Goal: Information Seeking & Learning: Learn about a topic

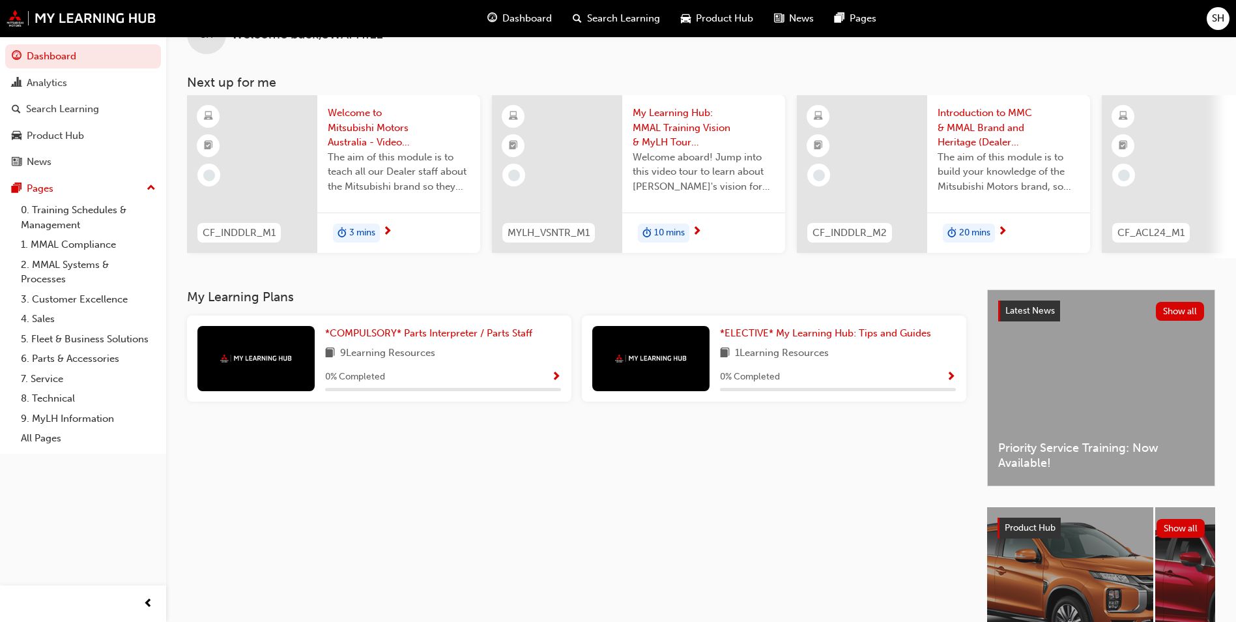
scroll to position [65, 0]
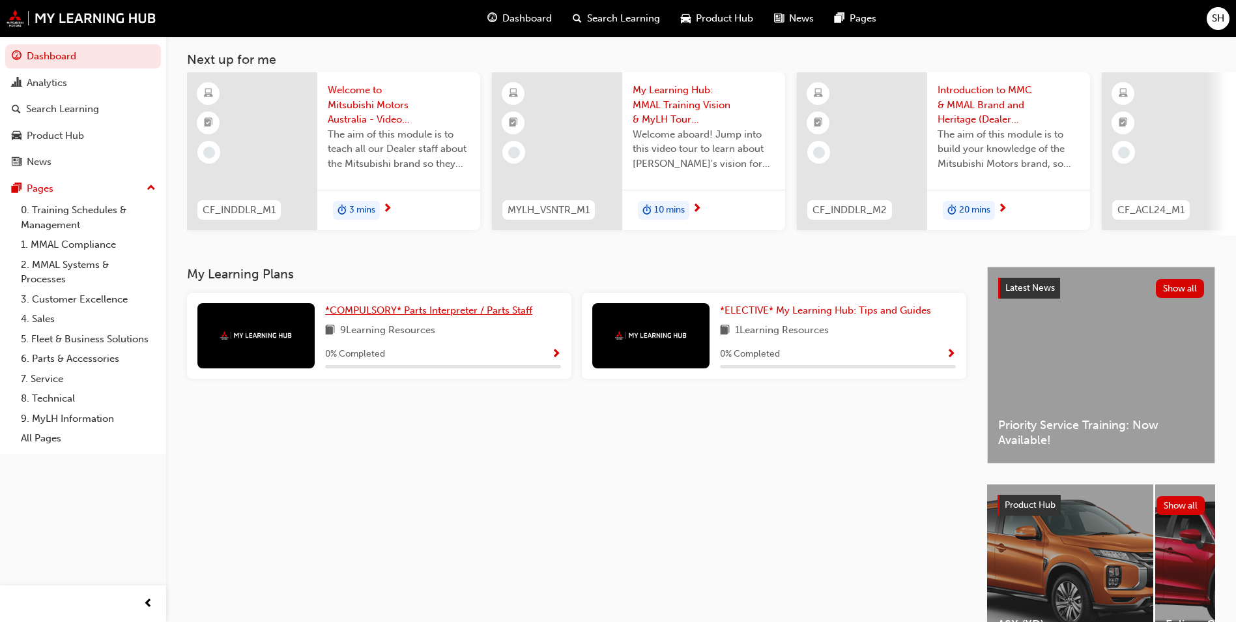
click at [463, 311] on span "*COMPULSORY* Parts Interpreter / Parts Staff" at bounding box center [428, 310] width 207 height 12
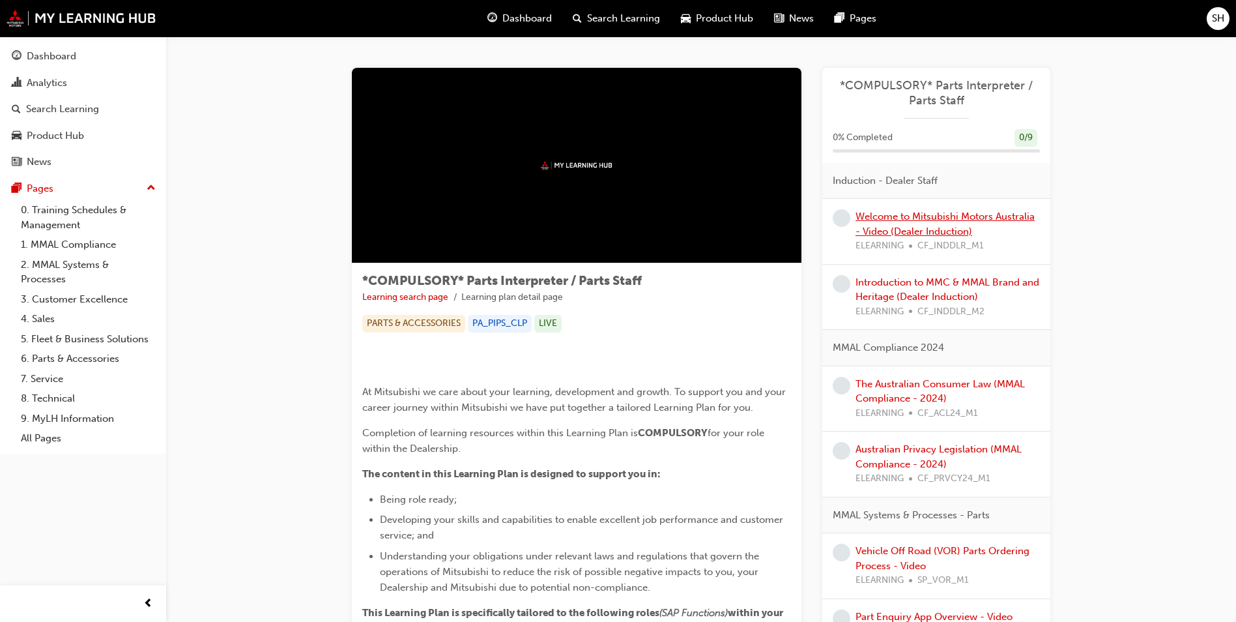
click at [910, 218] on link "Welcome to Mitsubishi Motors Australia - Video (Dealer Induction)" at bounding box center [945, 223] width 179 height 27
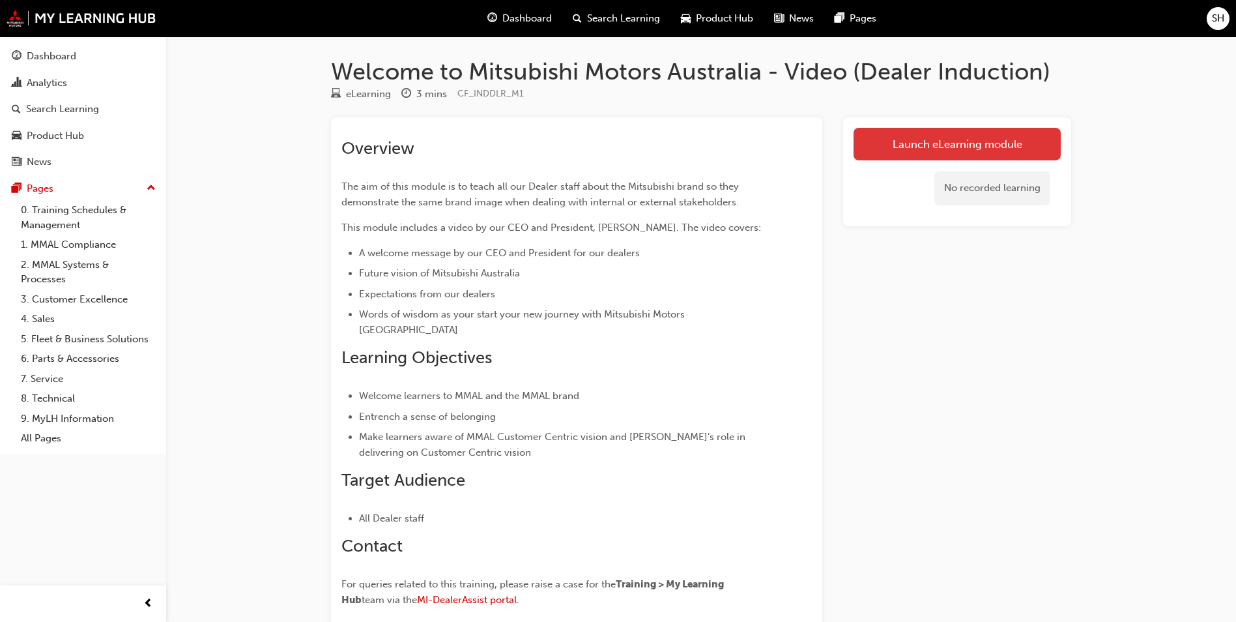
click at [891, 141] on link "Launch eLearning module" at bounding box center [957, 144] width 207 height 33
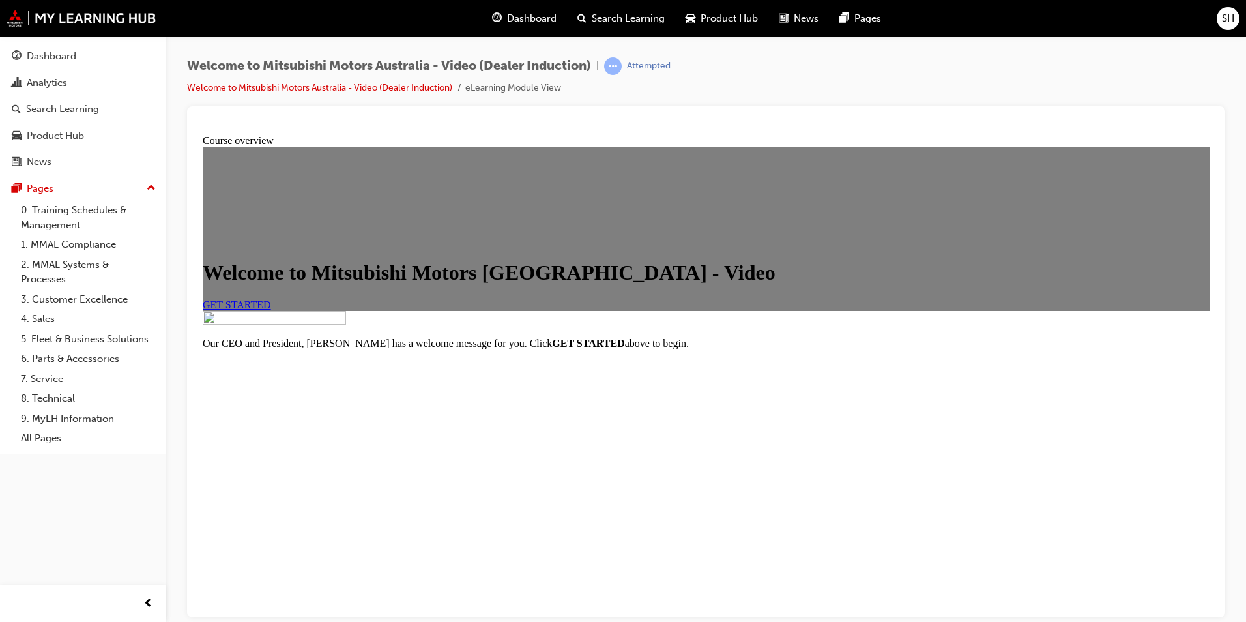
click at [271, 310] on span "GET STARTED" at bounding box center [237, 303] width 68 height 11
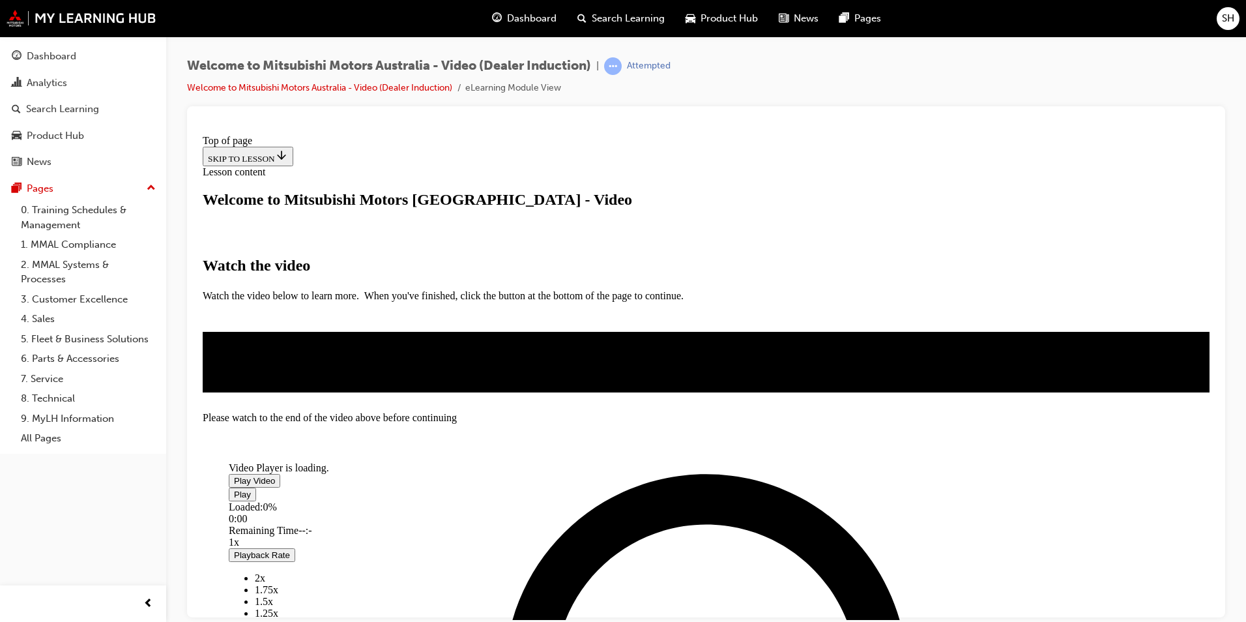
scroll to position [280, 0]
click at [234, 475] on span "Video player" at bounding box center [234, 480] width 0 height 10
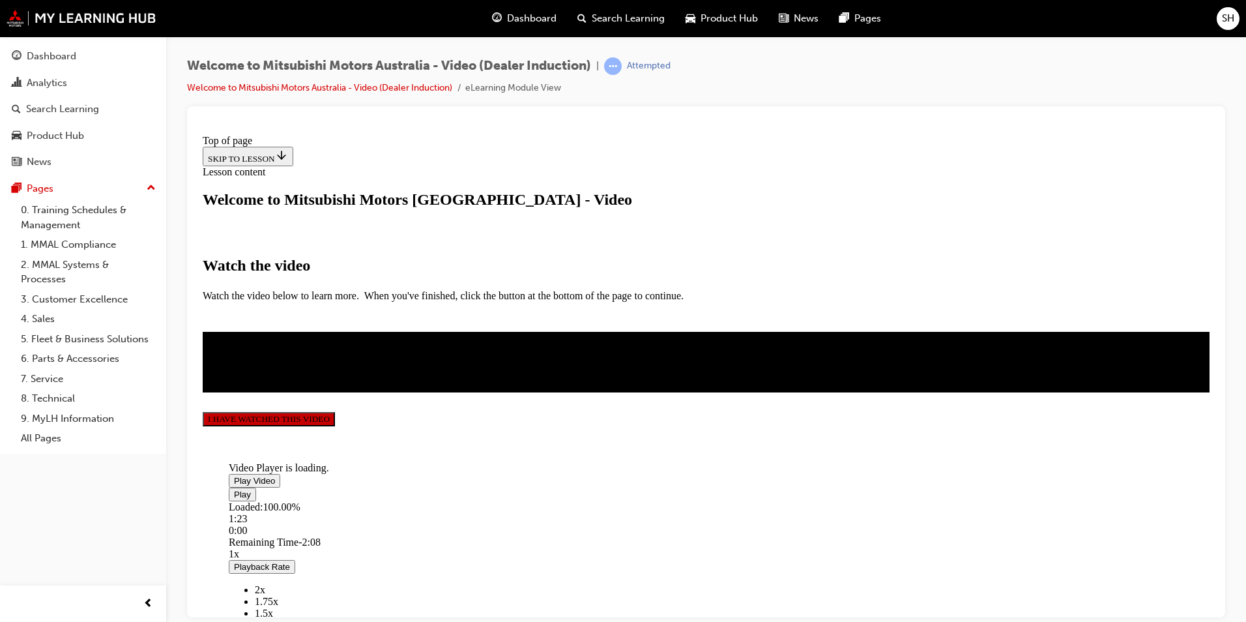
click at [335, 426] on button "I HAVE WATCHED THIS VIDEO" at bounding box center [269, 418] width 132 height 14
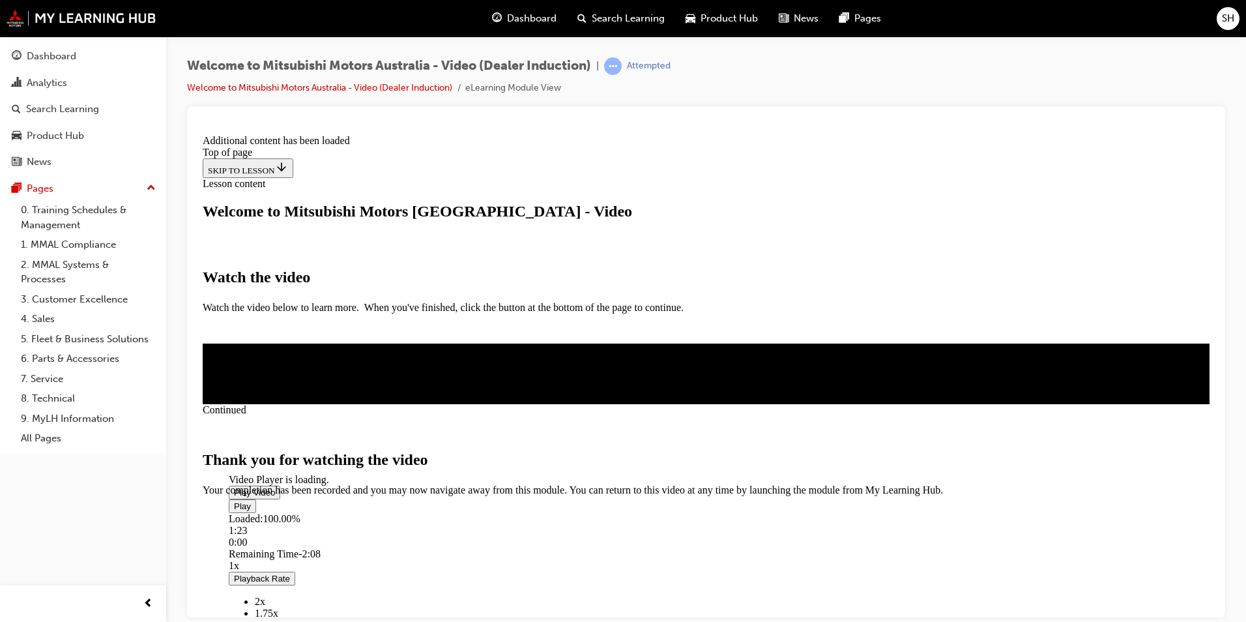
scroll to position [386, 0]
click at [283, 545] on span "CLOSE MODULE" at bounding box center [243, 550] width 80 height 11
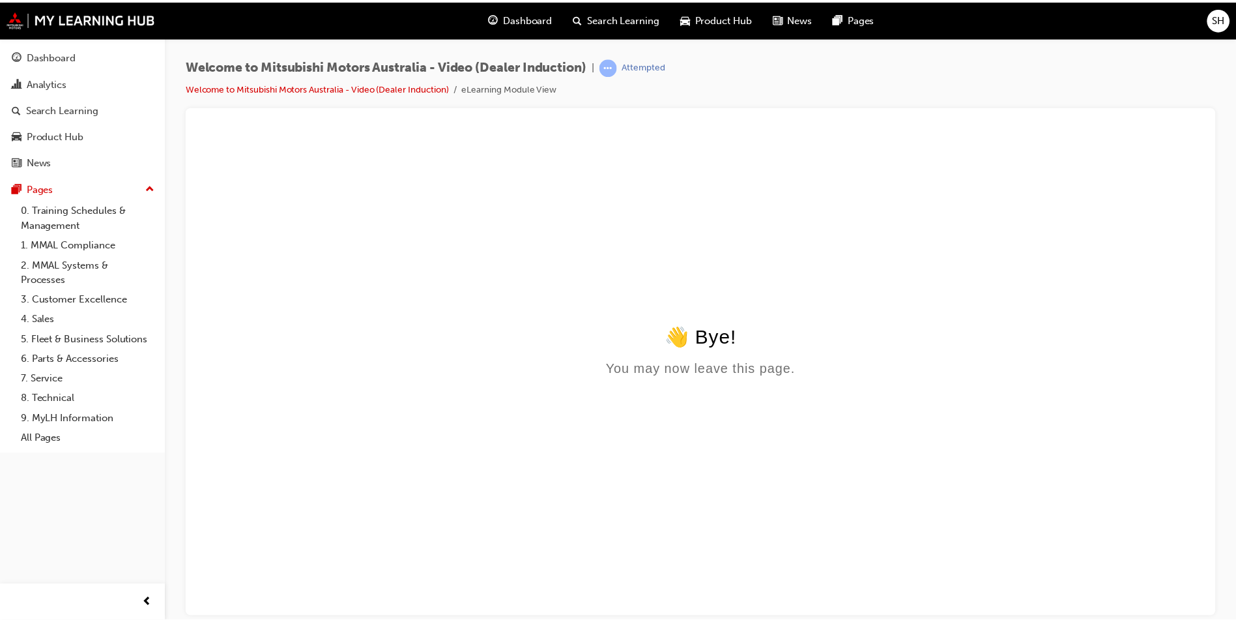
scroll to position [0, 0]
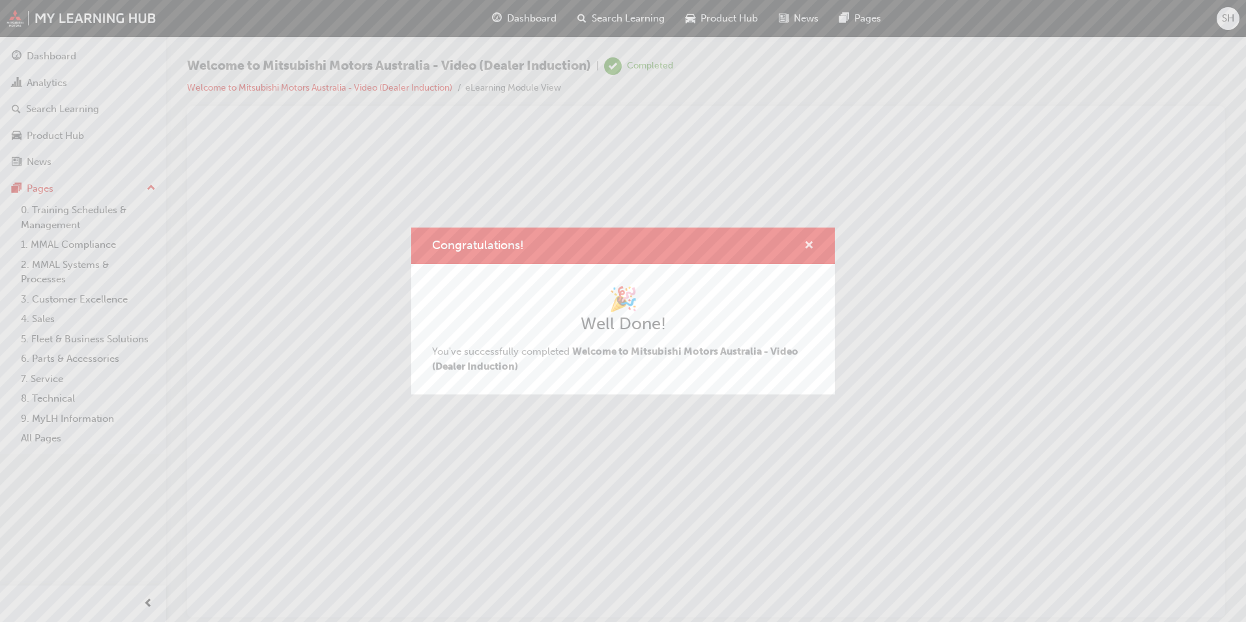
click at [813, 240] on span "cross-icon" at bounding box center [809, 246] width 10 height 12
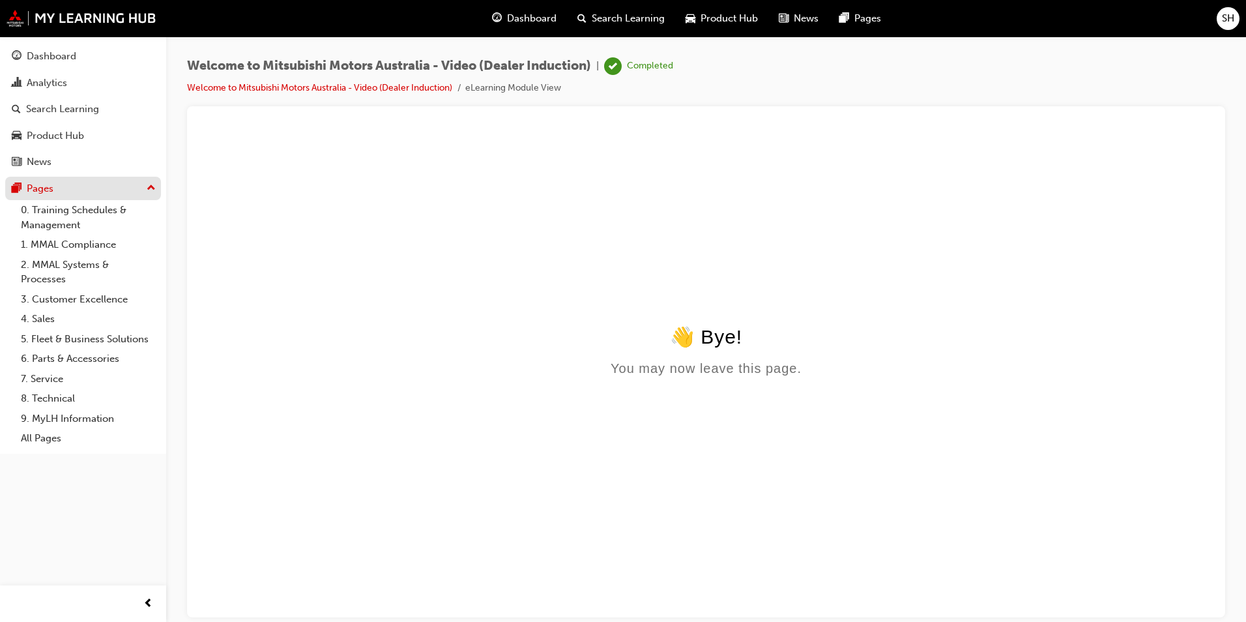
click at [76, 178] on button "Pages" at bounding box center [83, 189] width 156 height 24
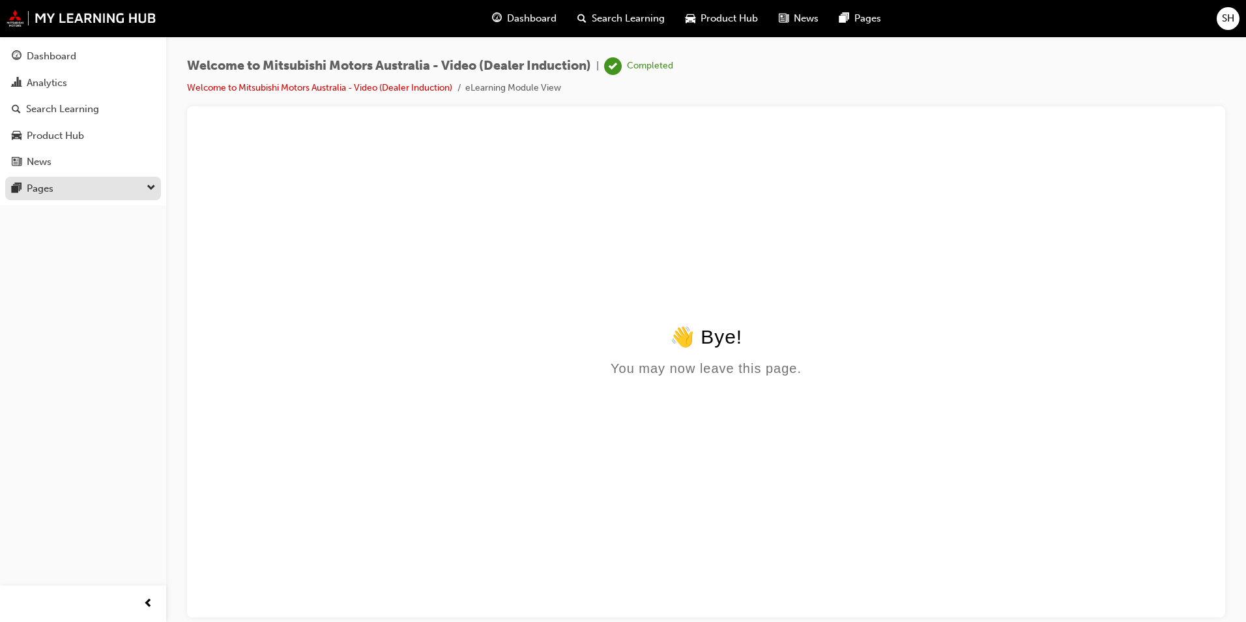
click at [76, 178] on button "Pages" at bounding box center [83, 189] width 156 height 24
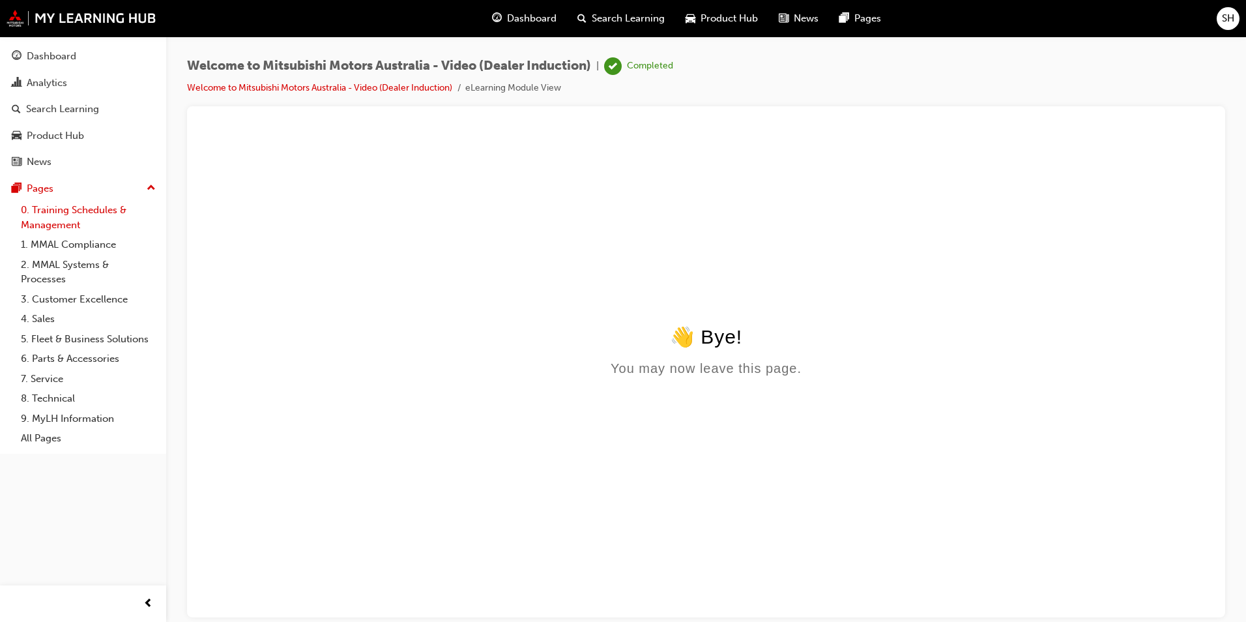
click at [72, 206] on link "0. Training Schedules & Management" at bounding box center [88, 217] width 145 height 35
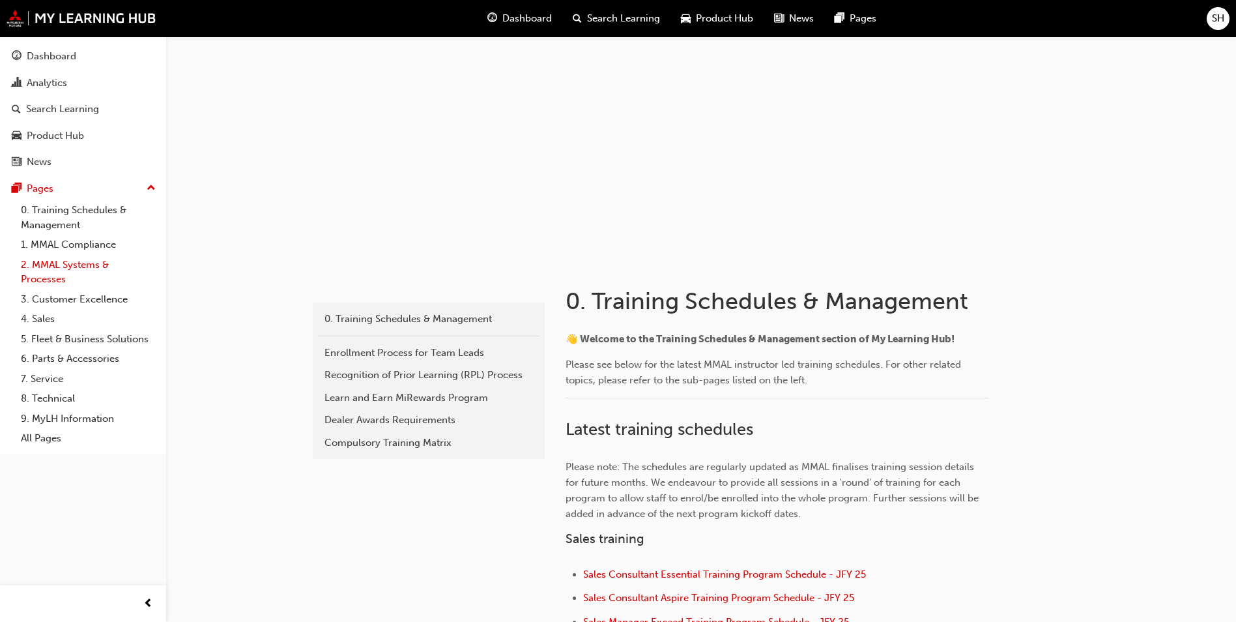
scroll to position [31, 0]
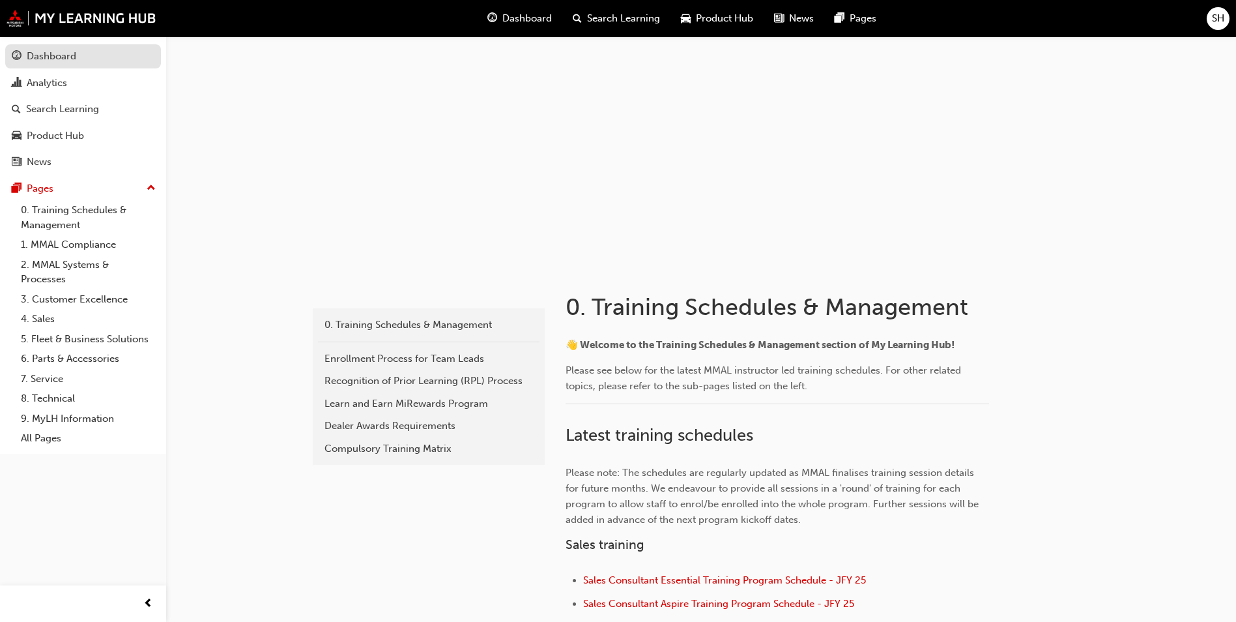
click at [91, 57] on div "Dashboard" at bounding box center [83, 56] width 143 height 16
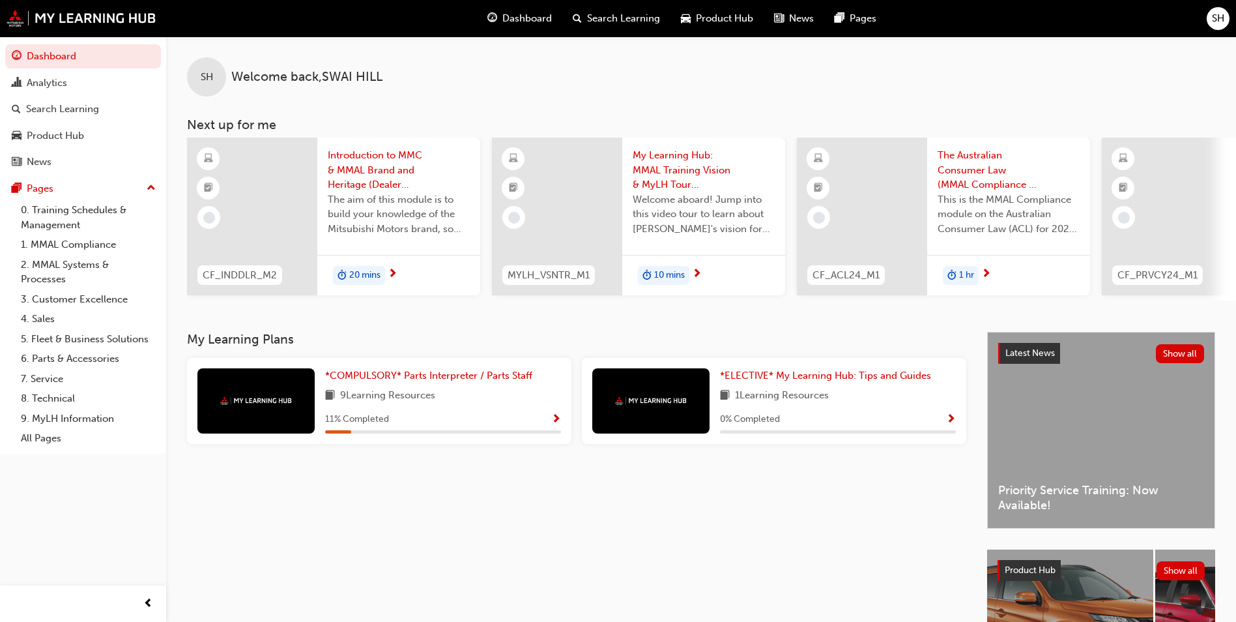
click at [556, 424] on span "Show Progress" at bounding box center [556, 420] width 10 height 12
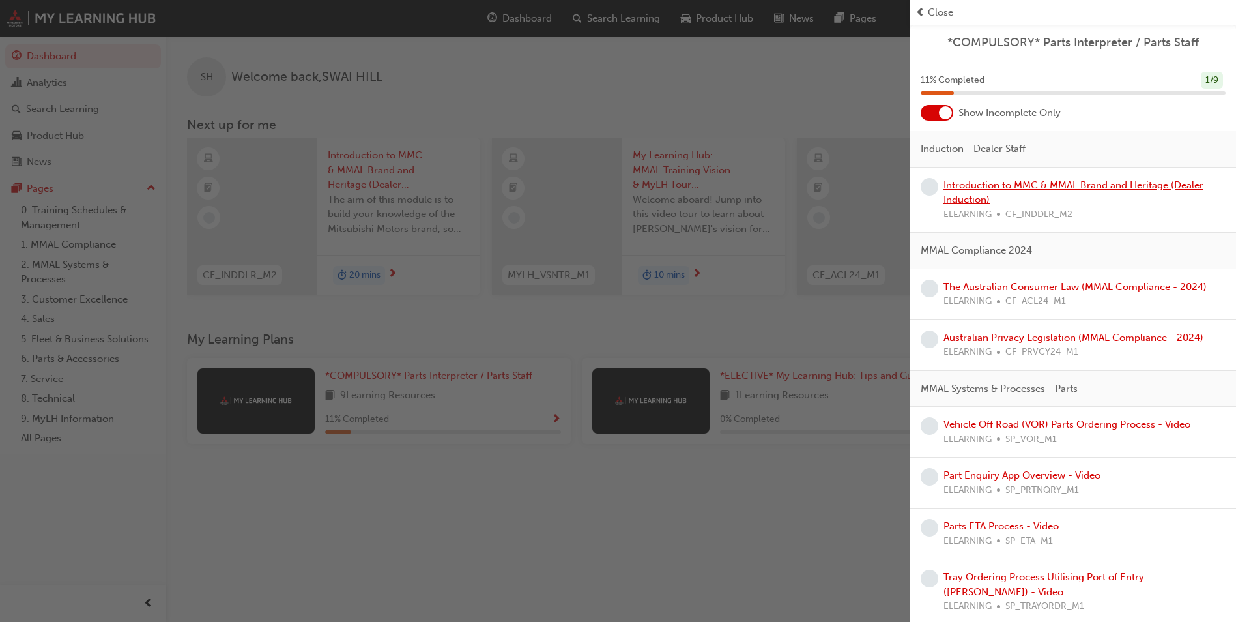
click at [1072, 181] on link "Introduction to MMC & MMAL Brand and Heritage (Dealer Induction)" at bounding box center [1074, 192] width 260 height 27
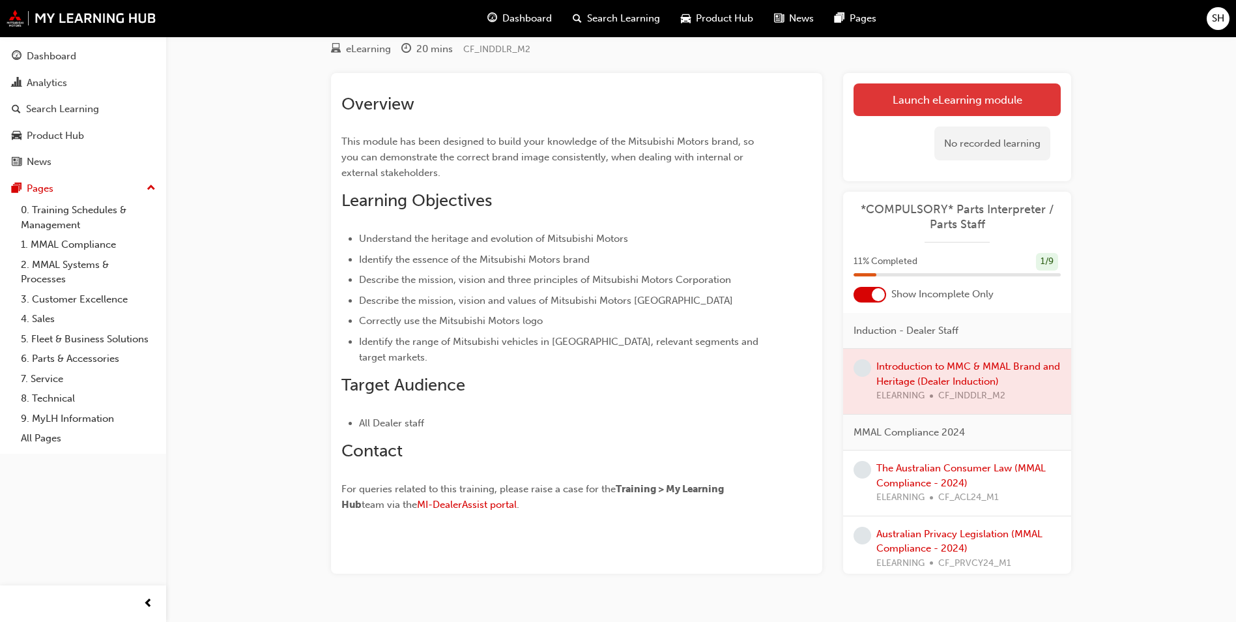
scroll to position [99, 0]
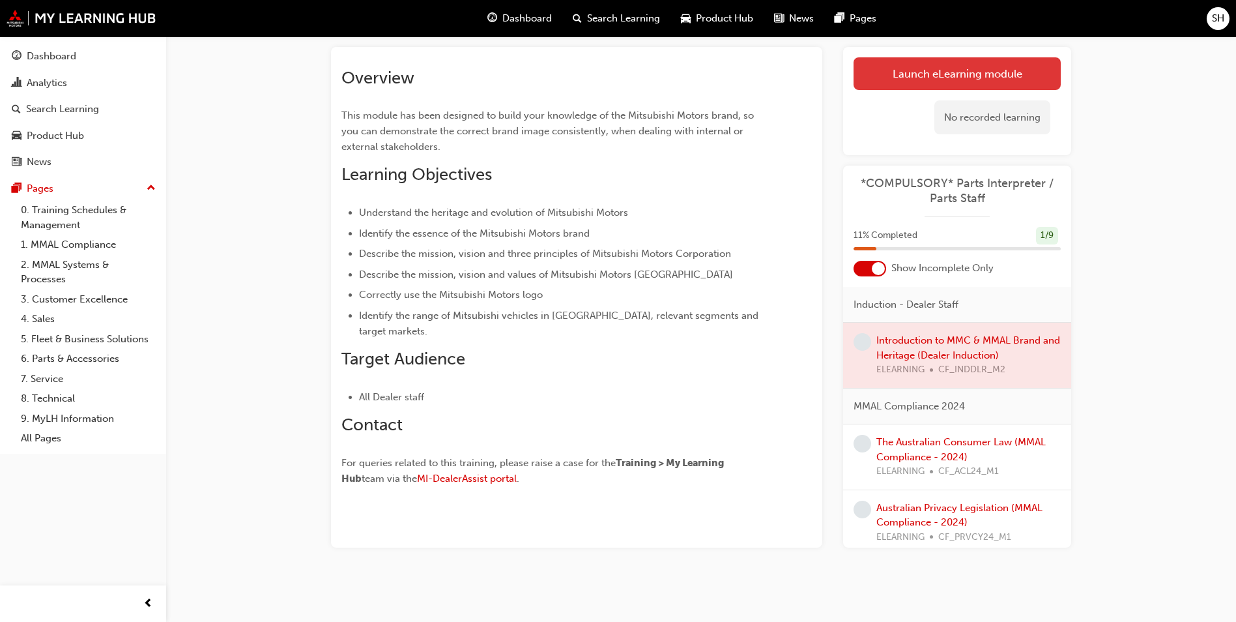
click at [928, 59] on link "Launch eLearning module" at bounding box center [957, 73] width 207 height 33
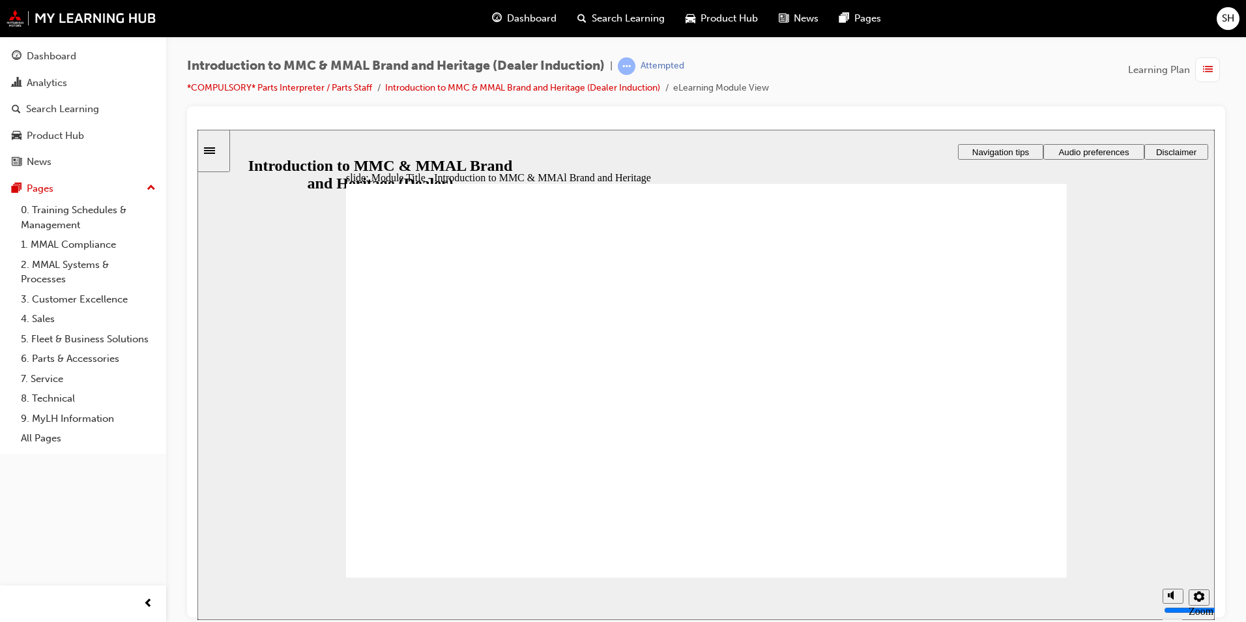
click at [1192, 602] on button "Settings" at bounding box center [1199, 596] width 21 height 16
click at [1176, 592] on div "misc controls" at bounding box center [1173, 578] width 20 height 49
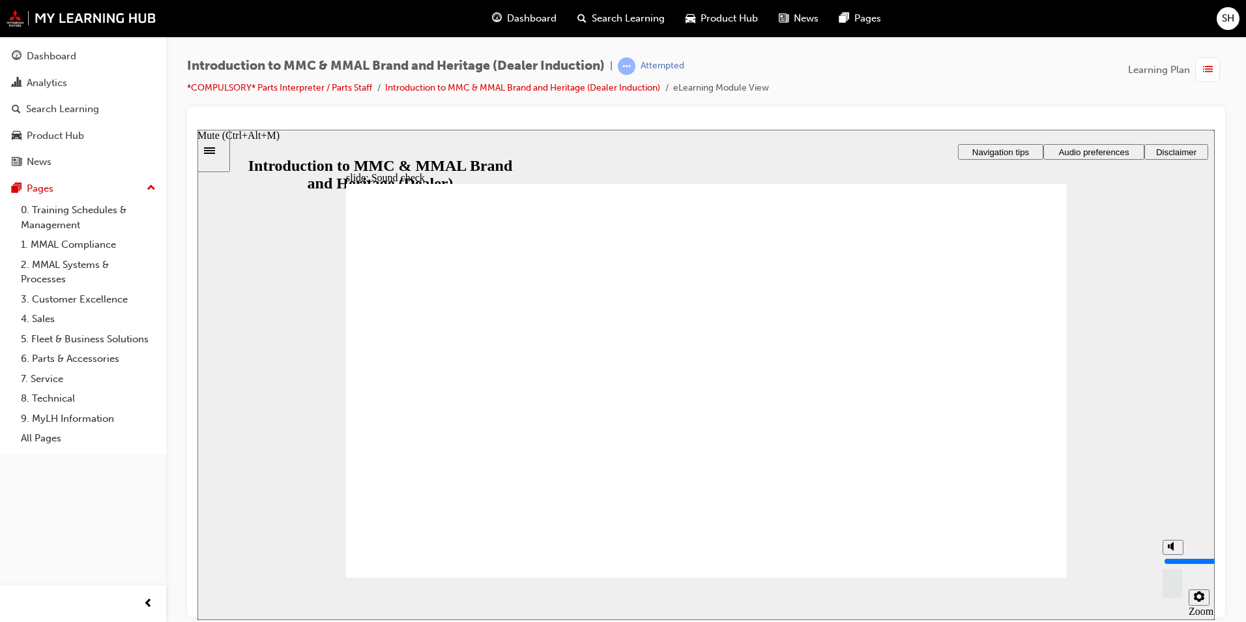
click at [1172, 550] on polygon "Mute (Ctrl+Alt+M)" at bounding box center [1171, 545] width 3 height 9
type input "0"
click at [1114, 147] on span "Audio preferences" at bounding box center [1093, 152] width 70 height 10
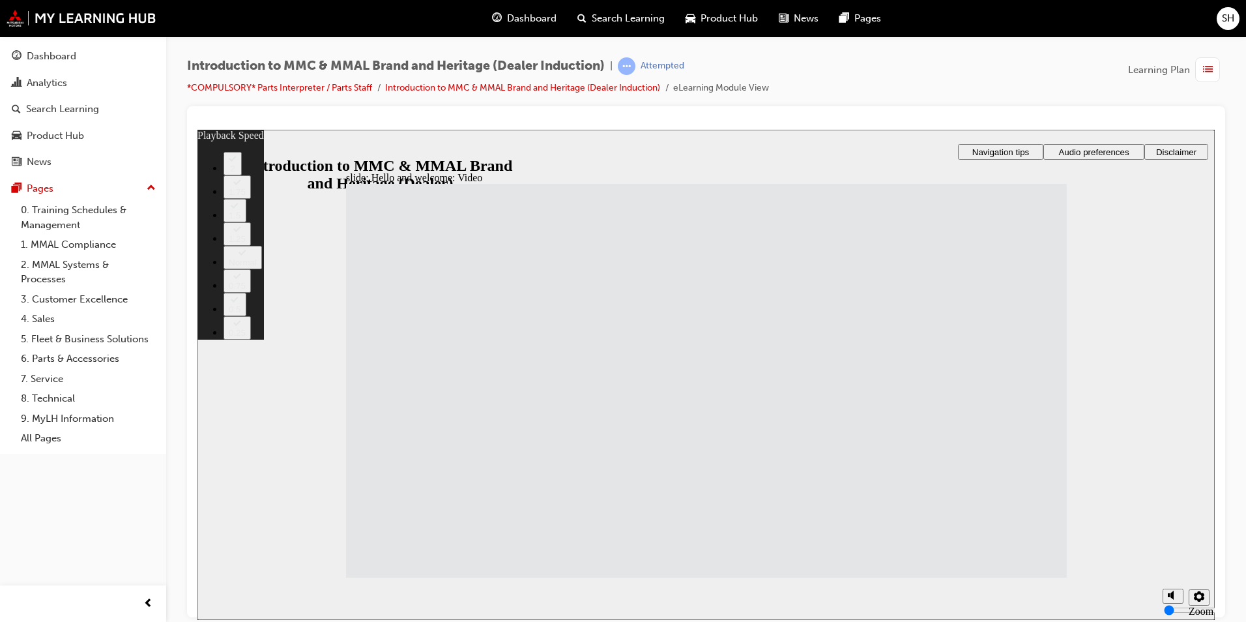
type input "33"
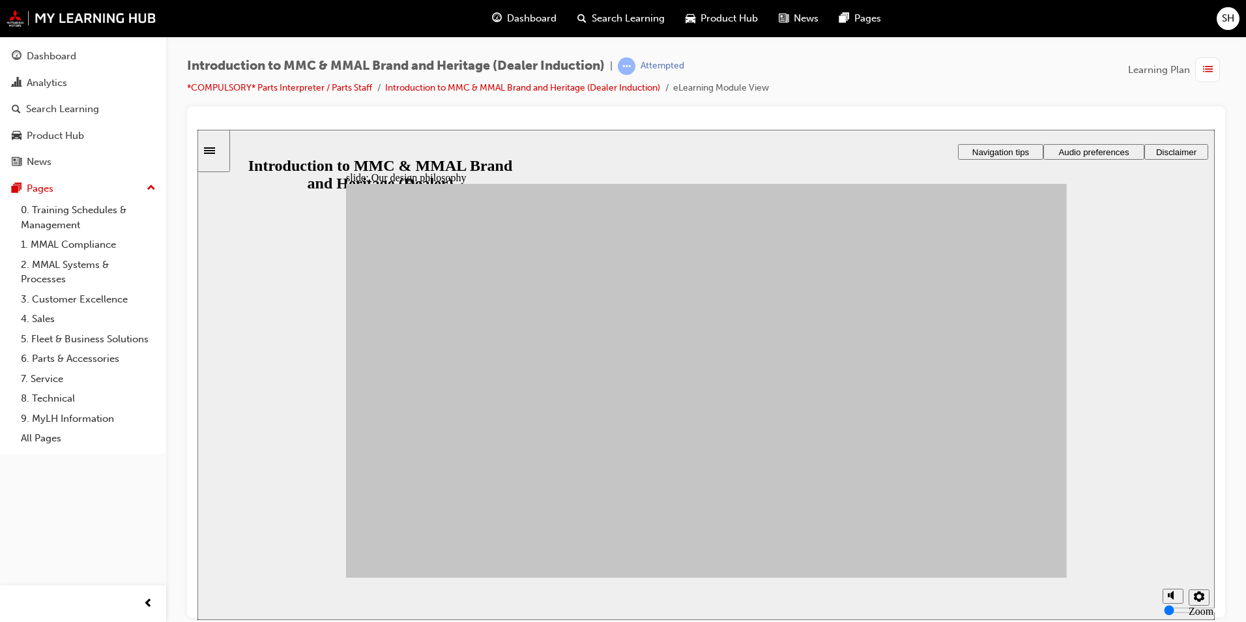
drag, startPoint x: 465, startPoint y: 377, endPoint x: 785, endPoint y: 509, distance: 345.4
drag, startPoint x: 441, startPoint y: 379, endPoint x: 905, endPoint y: 512, distance: 483.3
drag, startPoint x: 414, startPoint y: 474, endPoint x: 893, endPoint y: 463, distance: 478.4
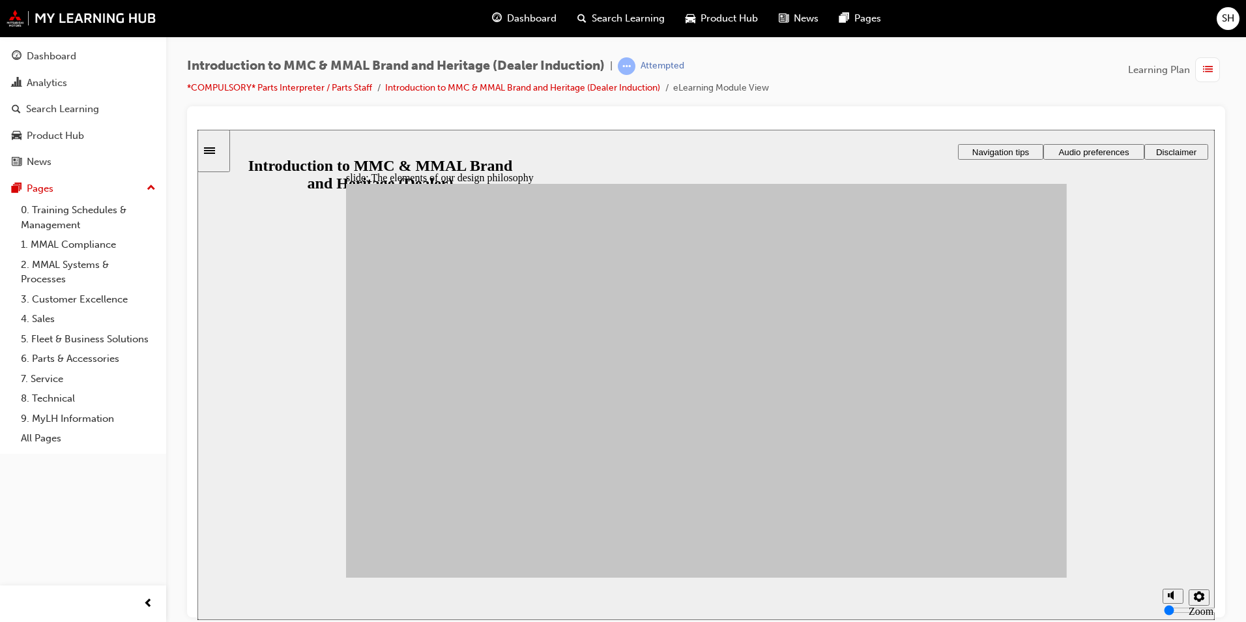
drag, startPoint x: 493, startPoint y: 501, endPoint x: 768, endPoint y: 389, distance: 297.0
drag, startPoint x: 436, startPoint y: 437, endPoint x: 787, endPoint y: 519, distance: 360.9
drag, startPoint x: 627, startPoint y: 493, endPoint x: 914, endPoint y: 324, distance: 333.3
drag, startPoint x: 527, startPoint y: 369, endPoint x: 779, endPoint y: 327, distance: 255.7
drag, startPoint x: 604, startPoint y: 422, endPoint x: 770, endPoint y: 430, distance: 165.7
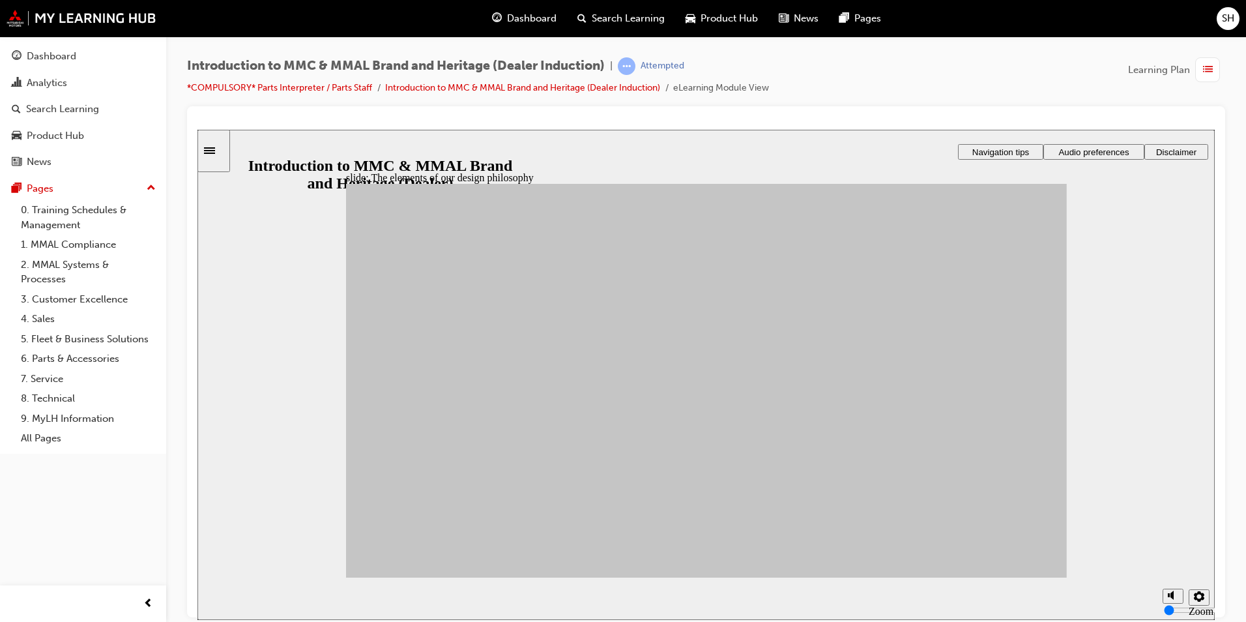
drag, startPoint x: 609, startPoint y: 376, endPoint x: 907, endPoint y: 371, distance: 297.9
drag, startPoint x: 514, startPoint y: 415, endPoint x: 814, endPoint y: 441, distance: 300.9
drag, startPoint x: 508, startPoint y: 461, endPoint x: 878, endPoint y: 386, distance: 376.9
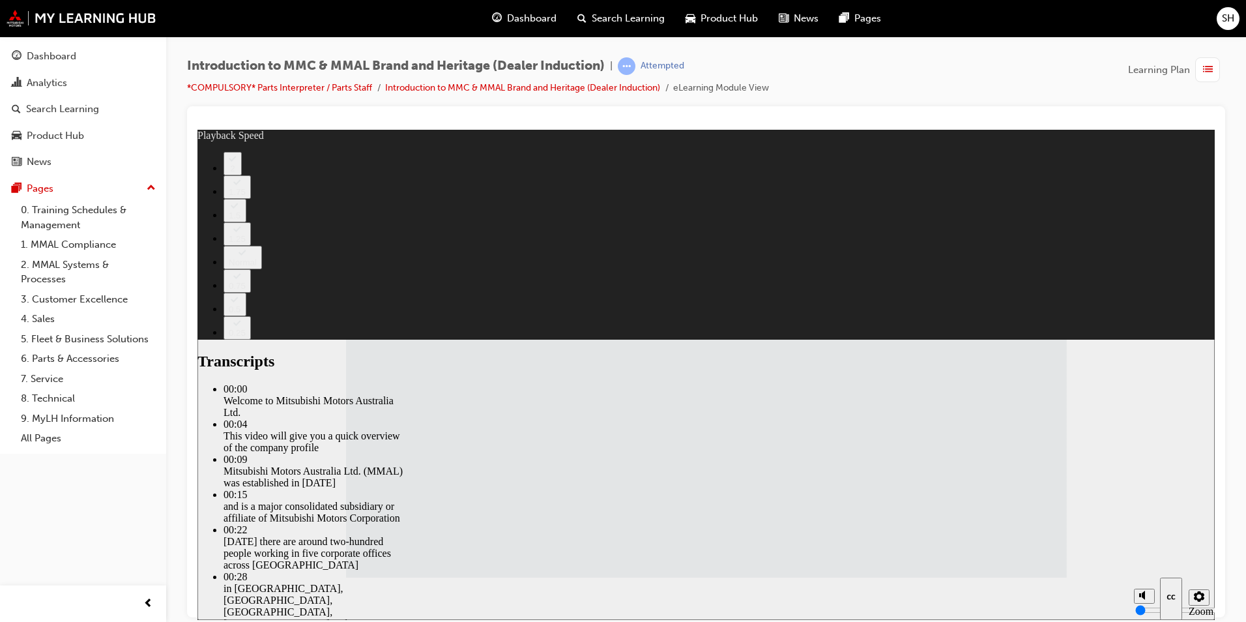
type input "112"
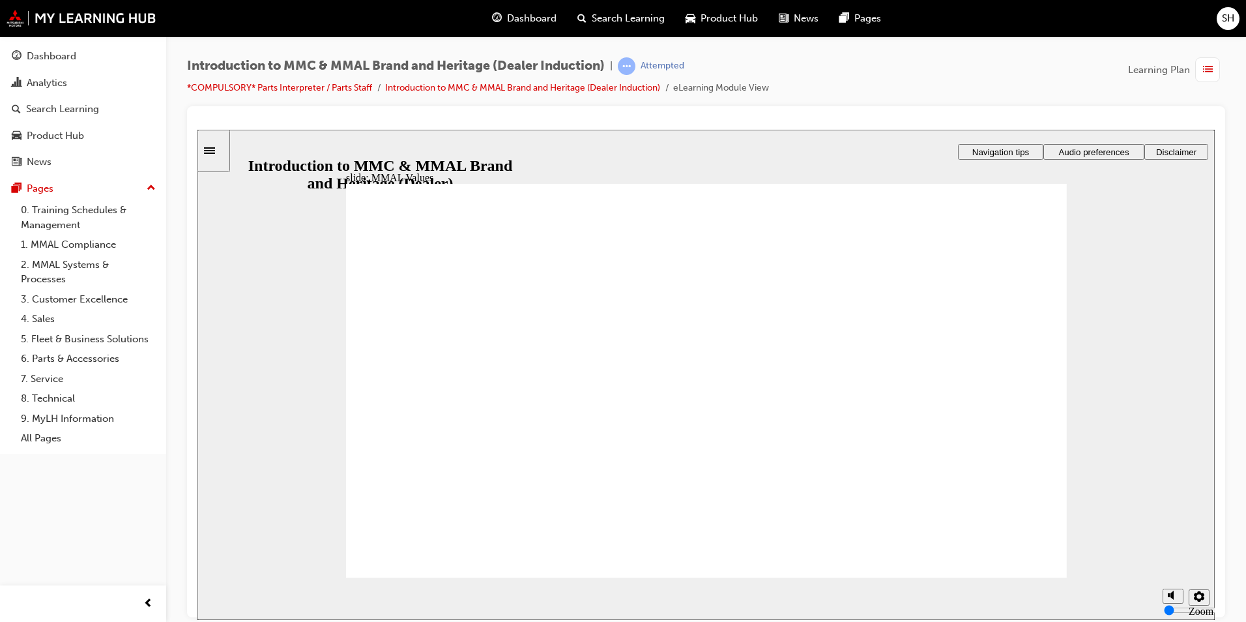
drag, startPoint x: 438, startPoint y: 367, endPoint x: 661, endPoint y: 412, distance: 227.4
drag, startPoint x: 537, startPoint y: 364, endPoint x: 412, endPoint y: 407, distance: 131.7
drag, startPoint x: 631, startPoint y: 352, endPoint x: 851, endPoint y: 402, distance: 225.3
drag, startPoint x: 767, startPoint y: 369, endPoint x: 755, endPoint y: 415, distance: 47.3
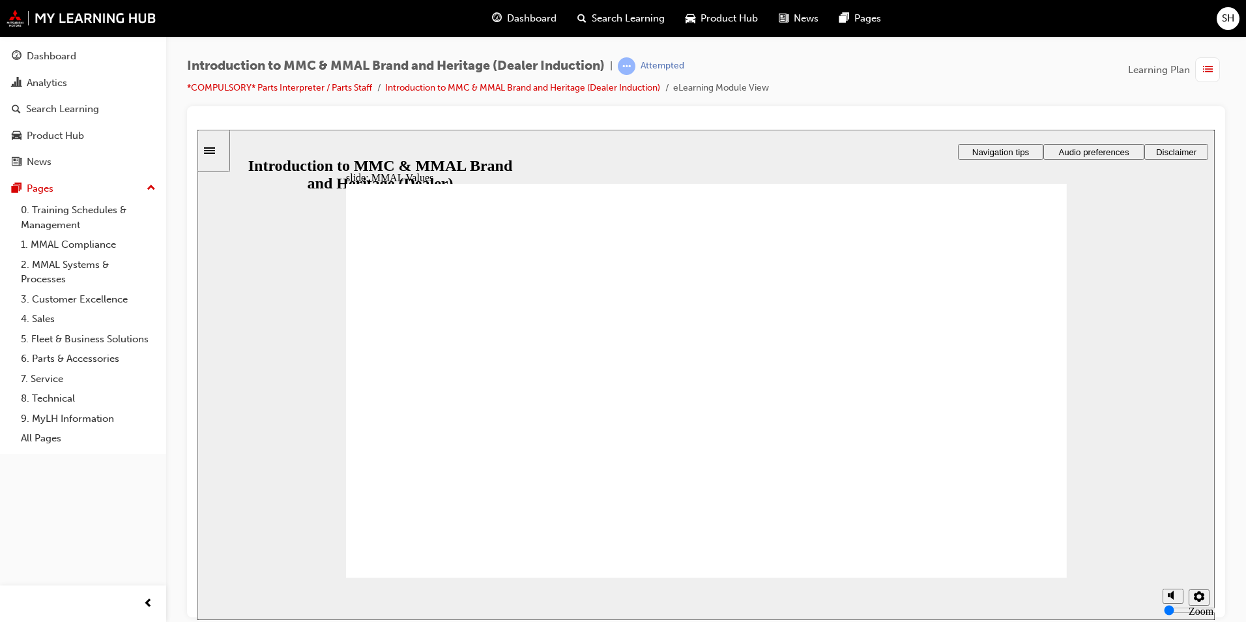
drag, startPoint x: 751, startPoint y: 362, endPoint x: 751, endPoint y: 418, distance: 55.4
drag, startPoint x: 763, startPoint y: 367, endPoint x: 552, endPoint y: 415, distance: 216.6
drag, startPoint x: 885, startPoint y: 366, endPoint x: 983, endPoint y: 410, distance: 107.3
drag, startPoint x: 996, startPoint y: 355, endPoint x: 755, endPoint y: 404, distance: 246.8
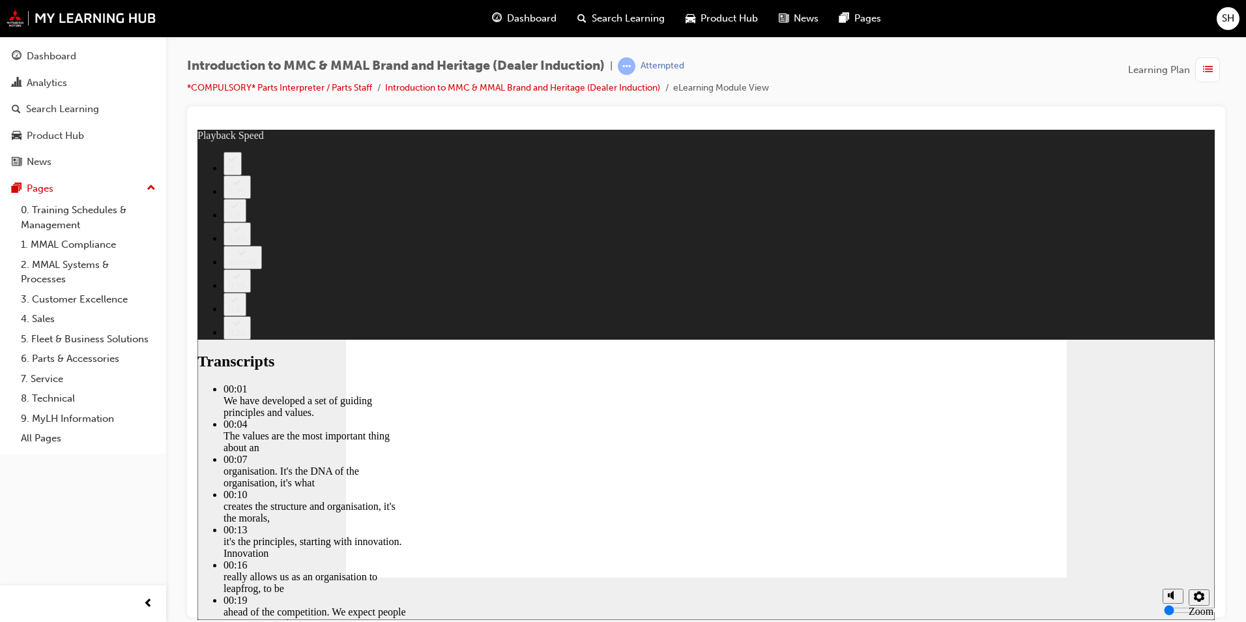
type input "0"
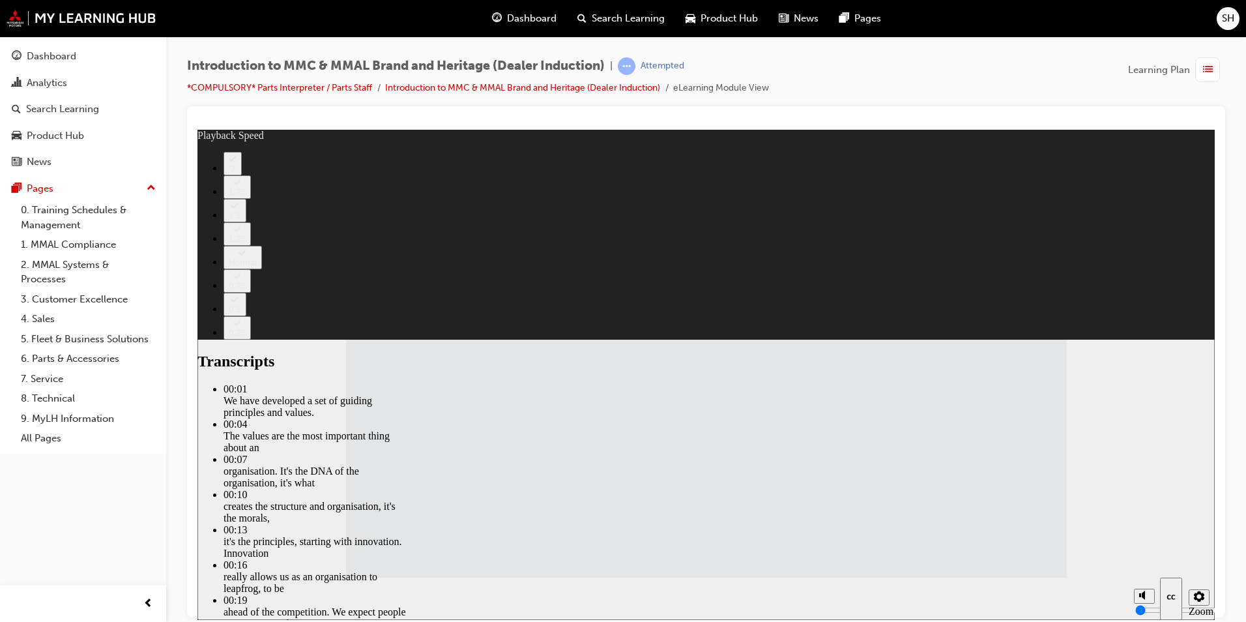
type input "120"
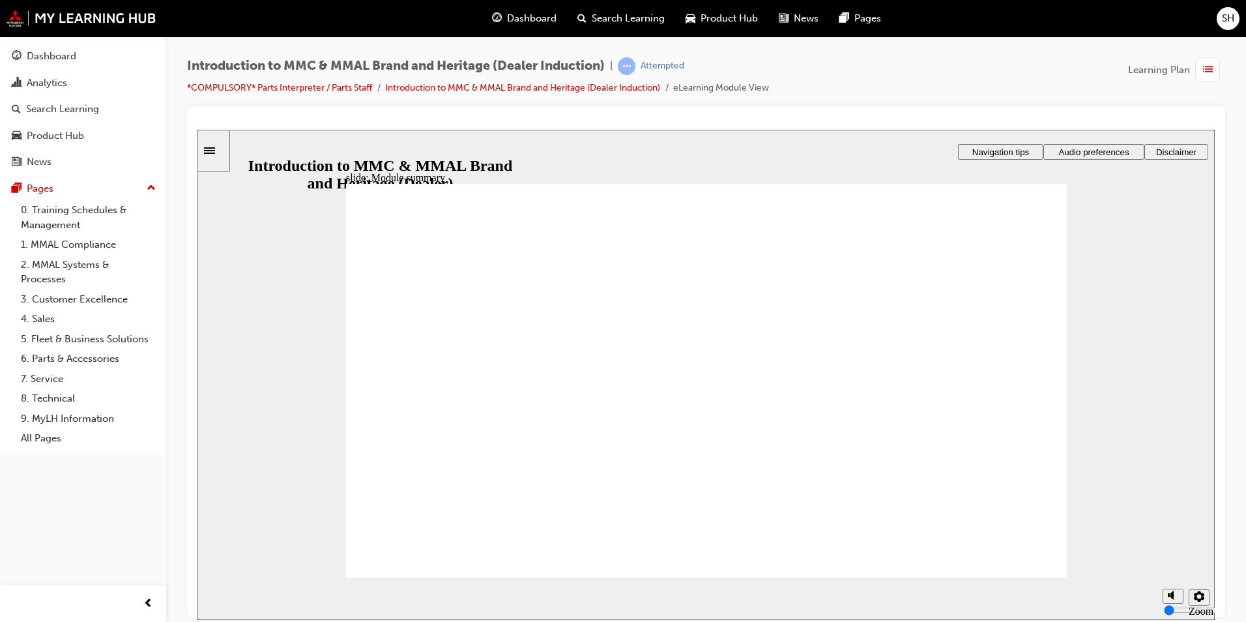
checkbox input "true"
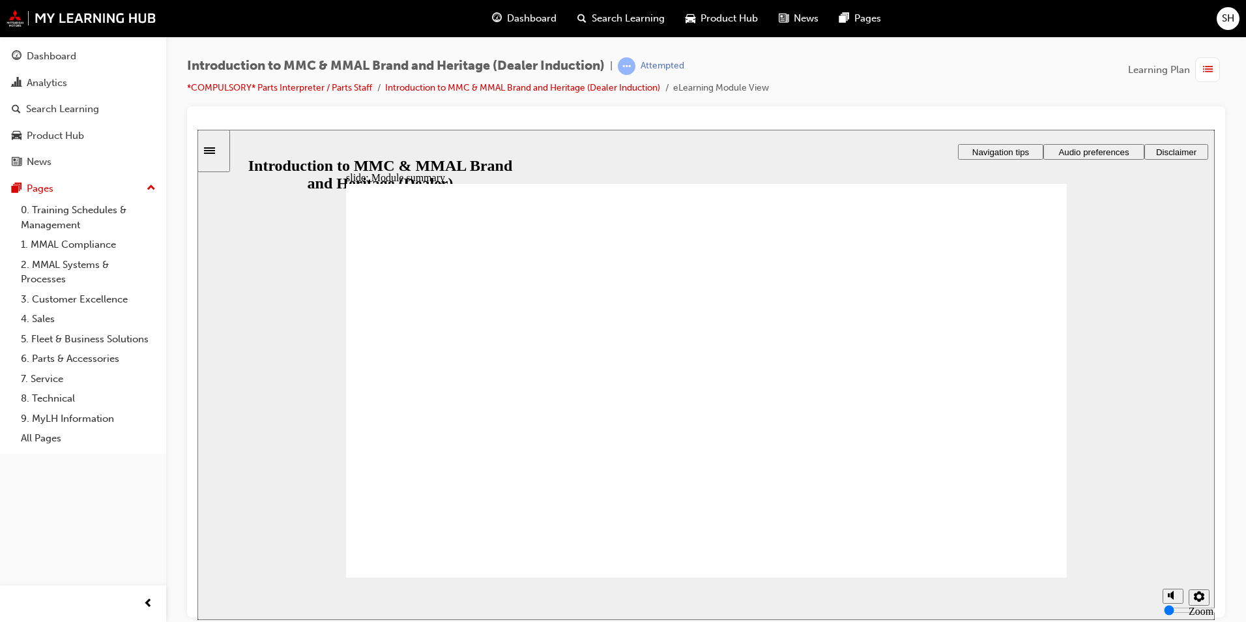
checkbox input "true"
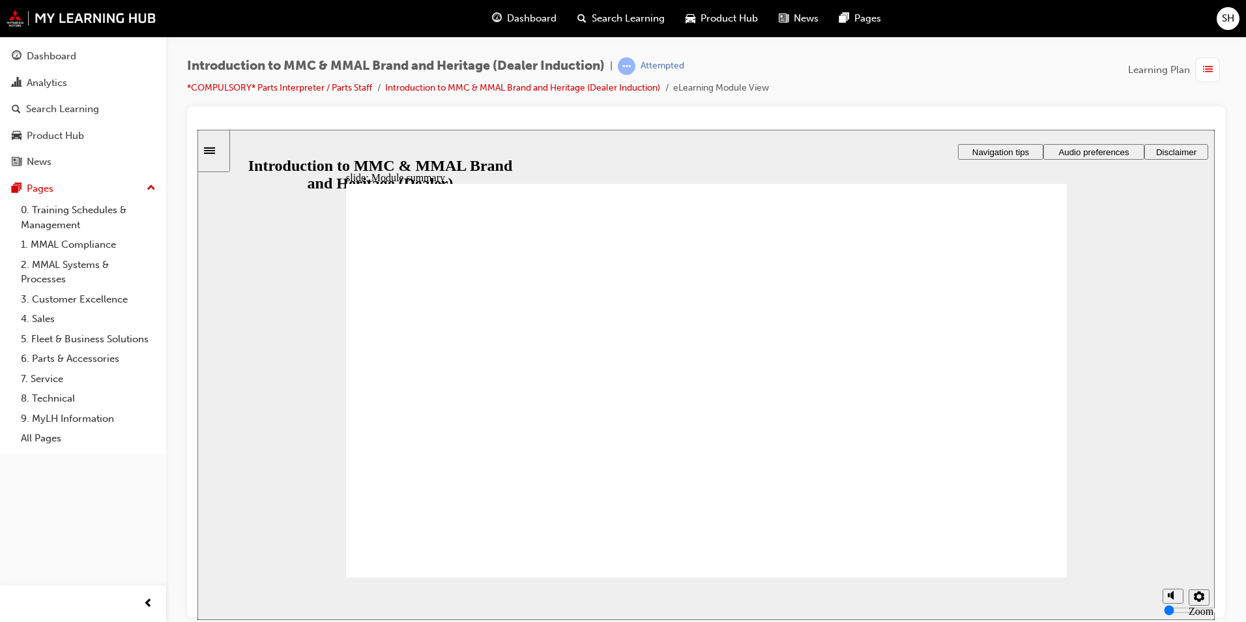
checkbox input "true"
radio input "true"
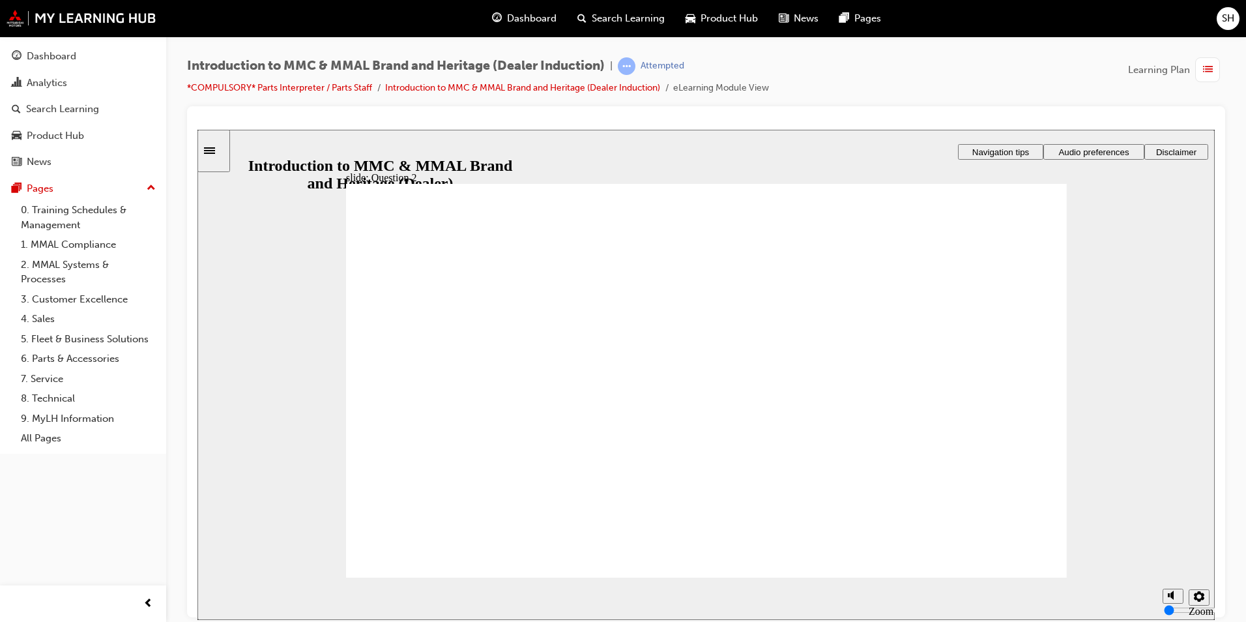
radio input "true"
click at [1012, 579] on section "Playback Speed 2 1.75 1.5 1.25 0.75" at bounding box center [705, 598] width 1017 height 42
radio input "true"
radio input "false"
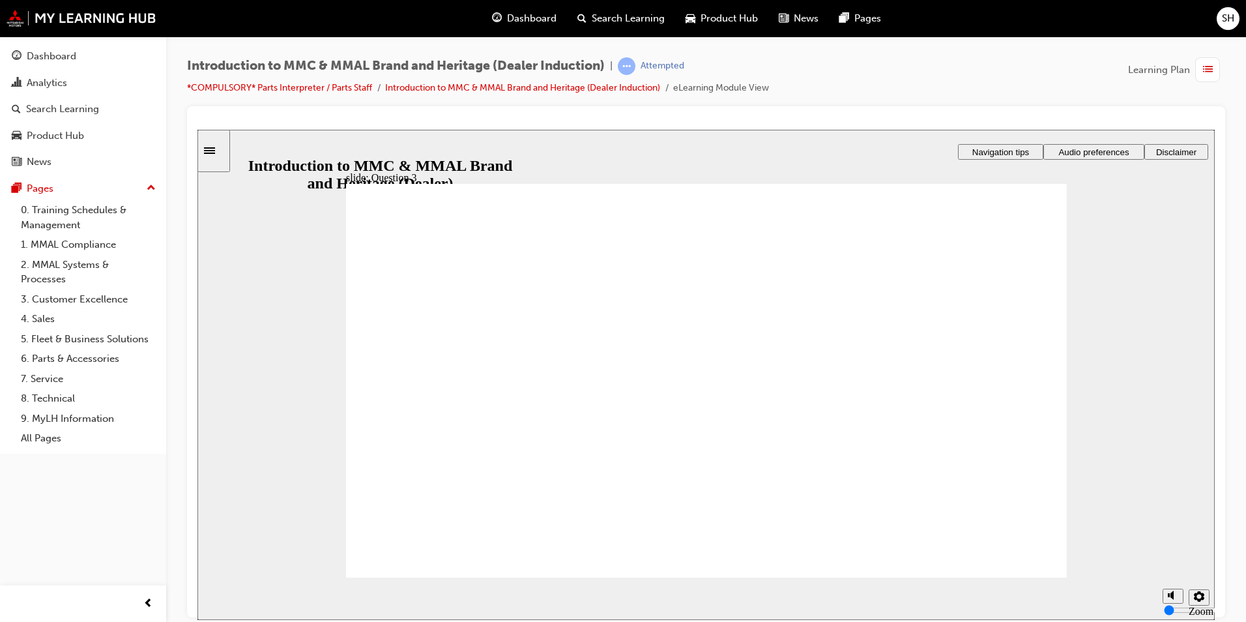
radio input "true"
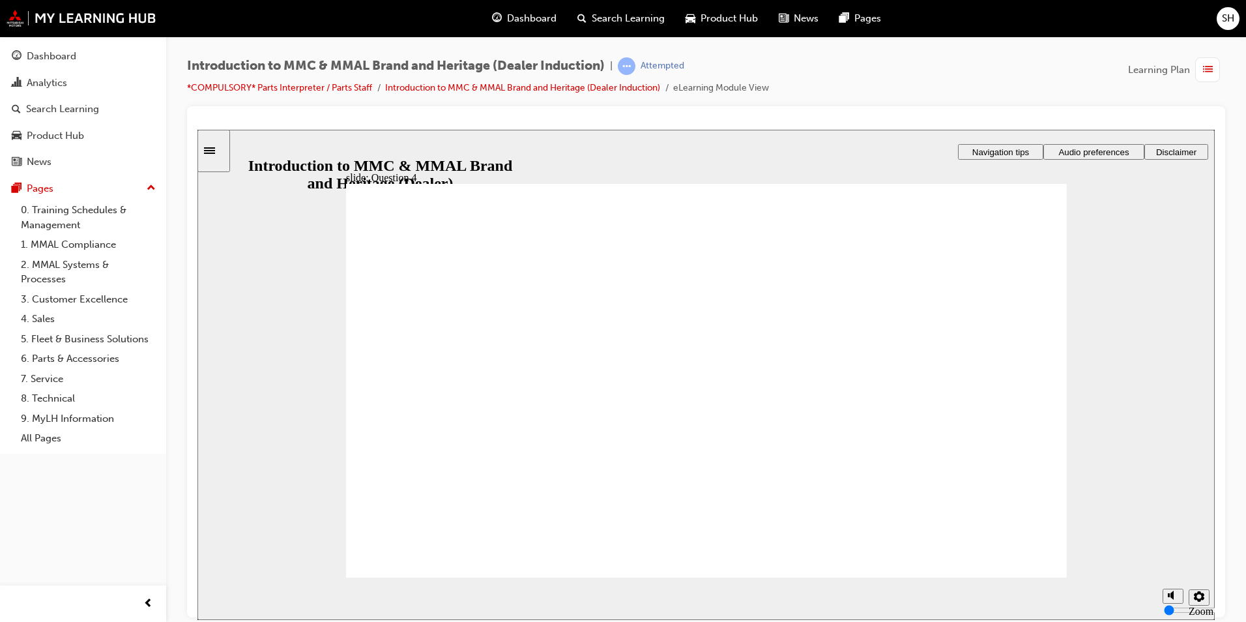
radio input "true"
checkbox input "true"
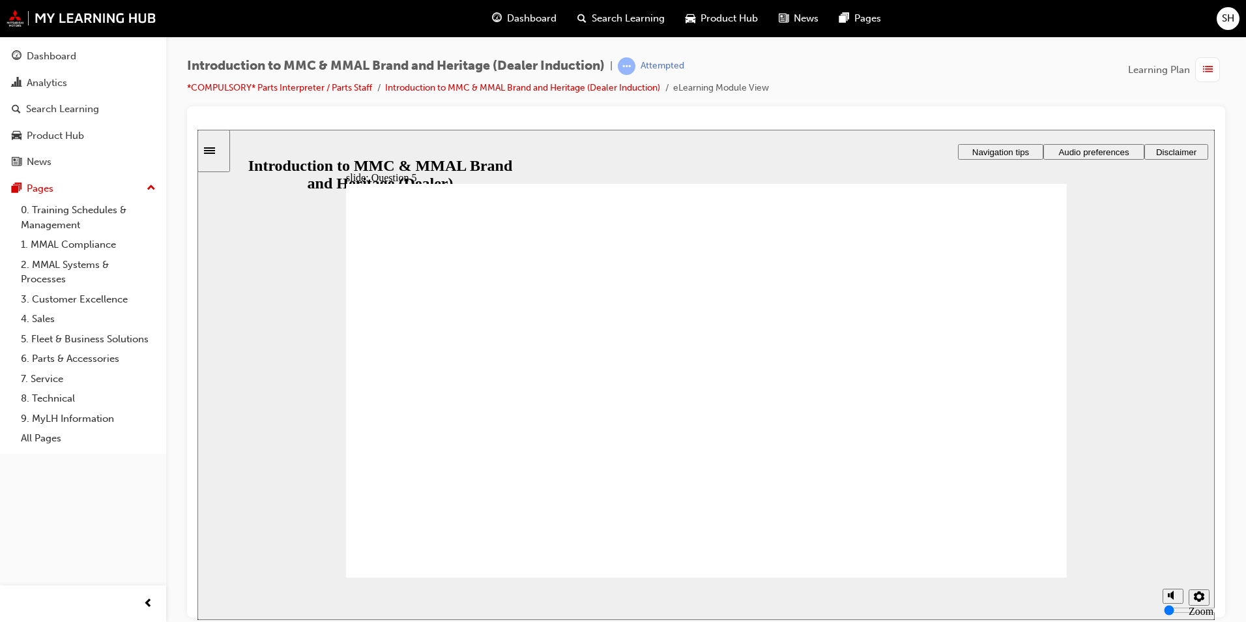
checkbox input "true"
radio input "true"
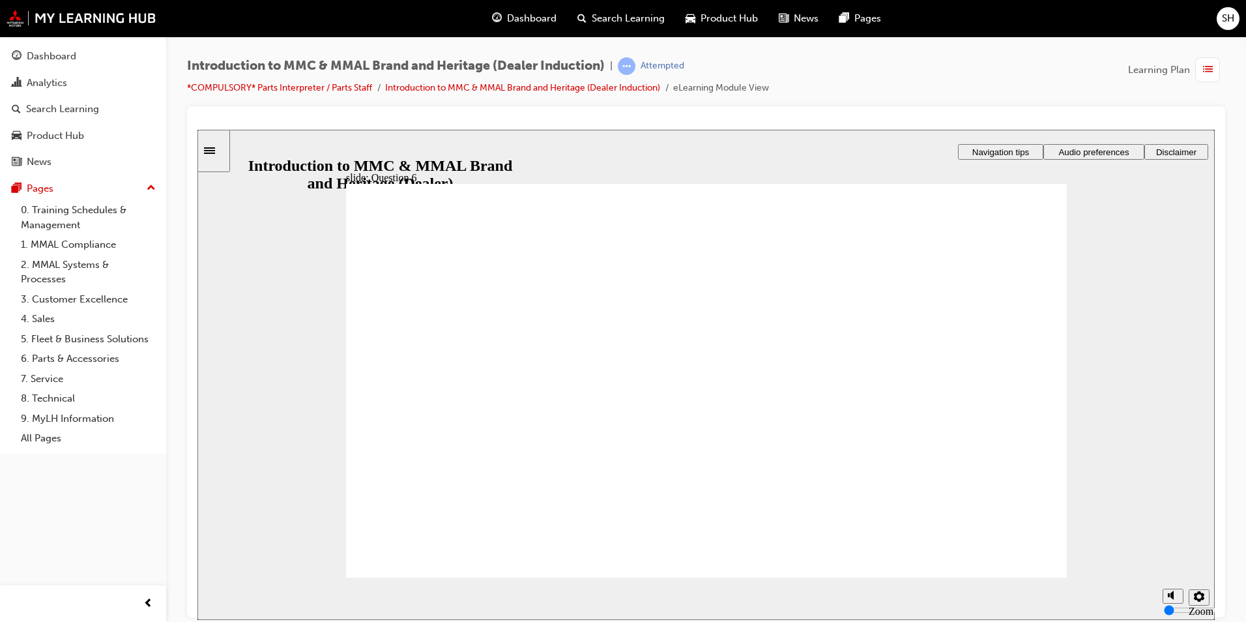
radio input "true"
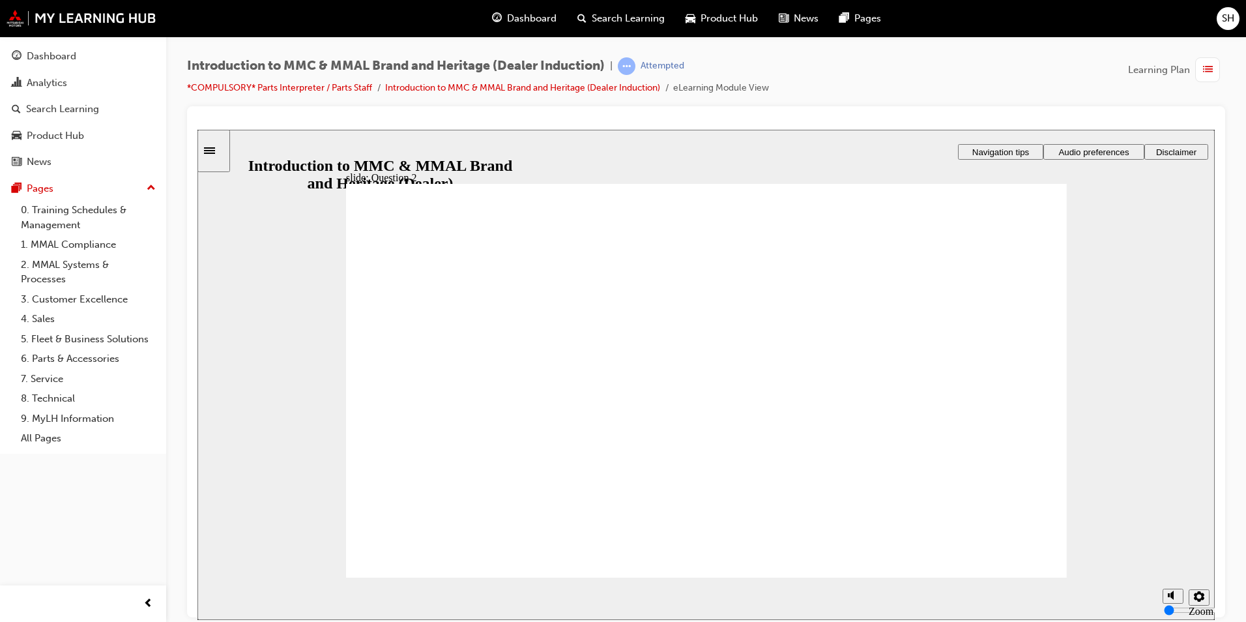
radio input "true"
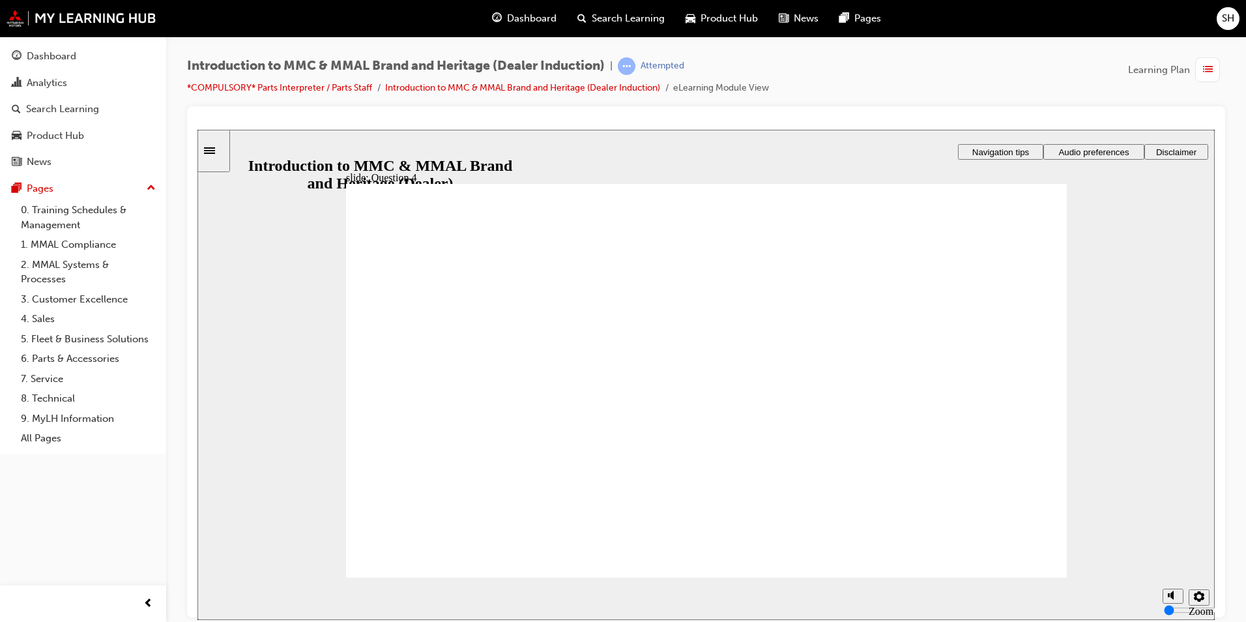
checkbox input "true"
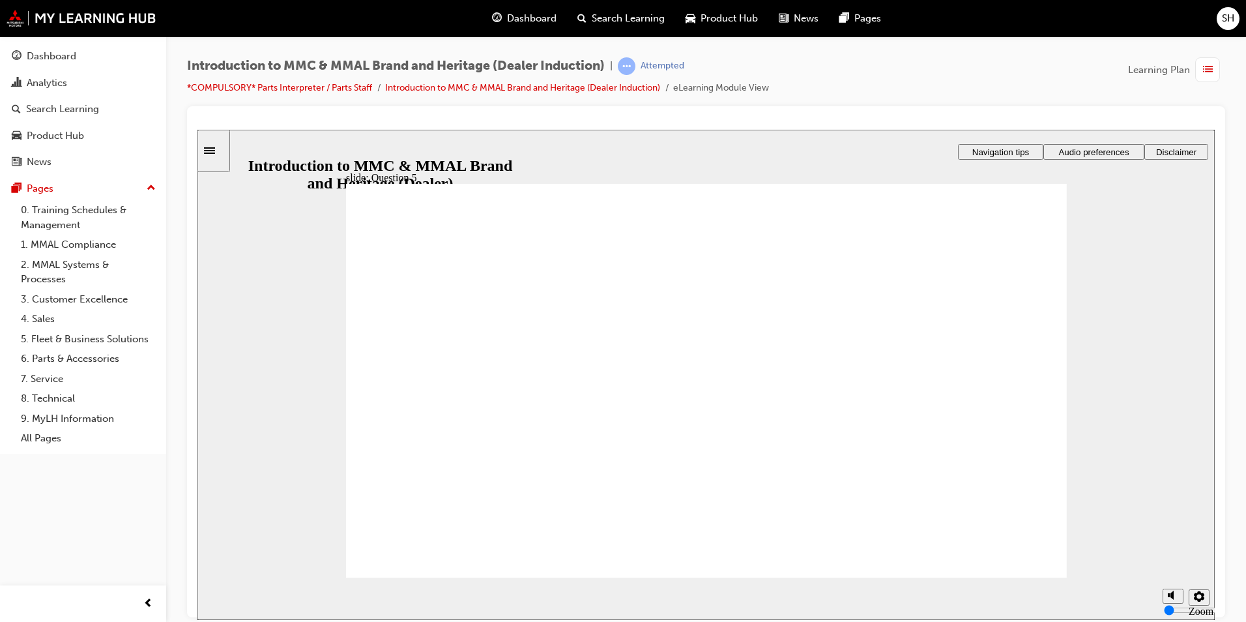
checkbox input "true"
radio input "true"
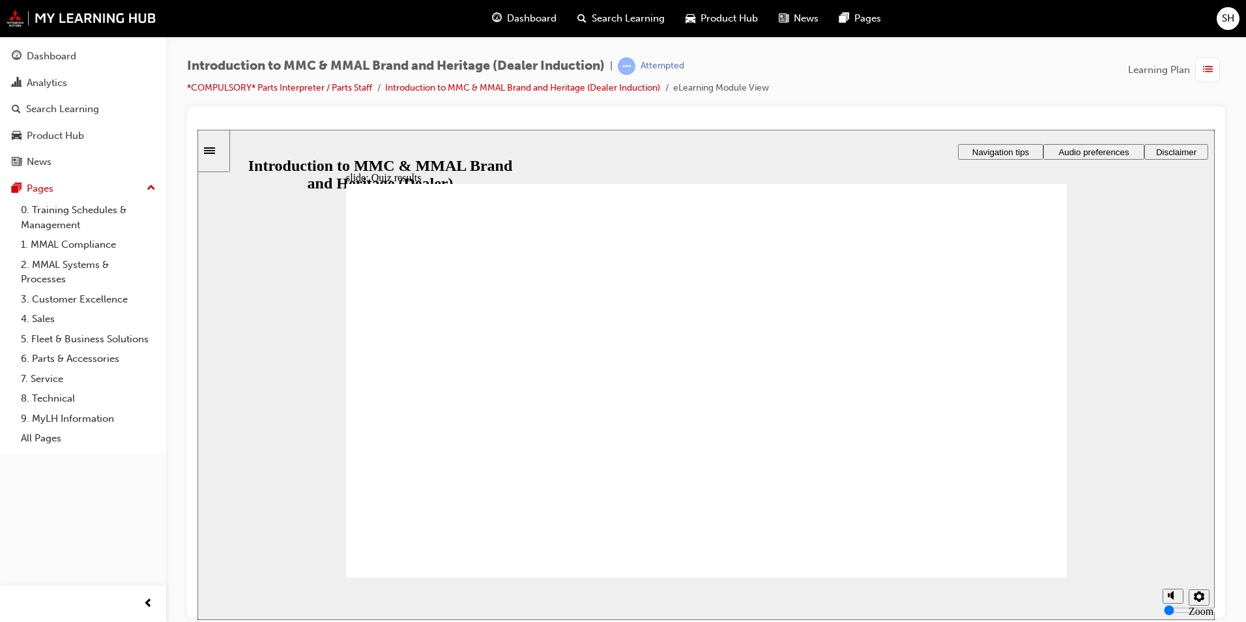
radio input "true"
drag, startPoint x: 1023, startPoint y: 548, endPoint x: 445, endPoint y: 479, distance: 582.1
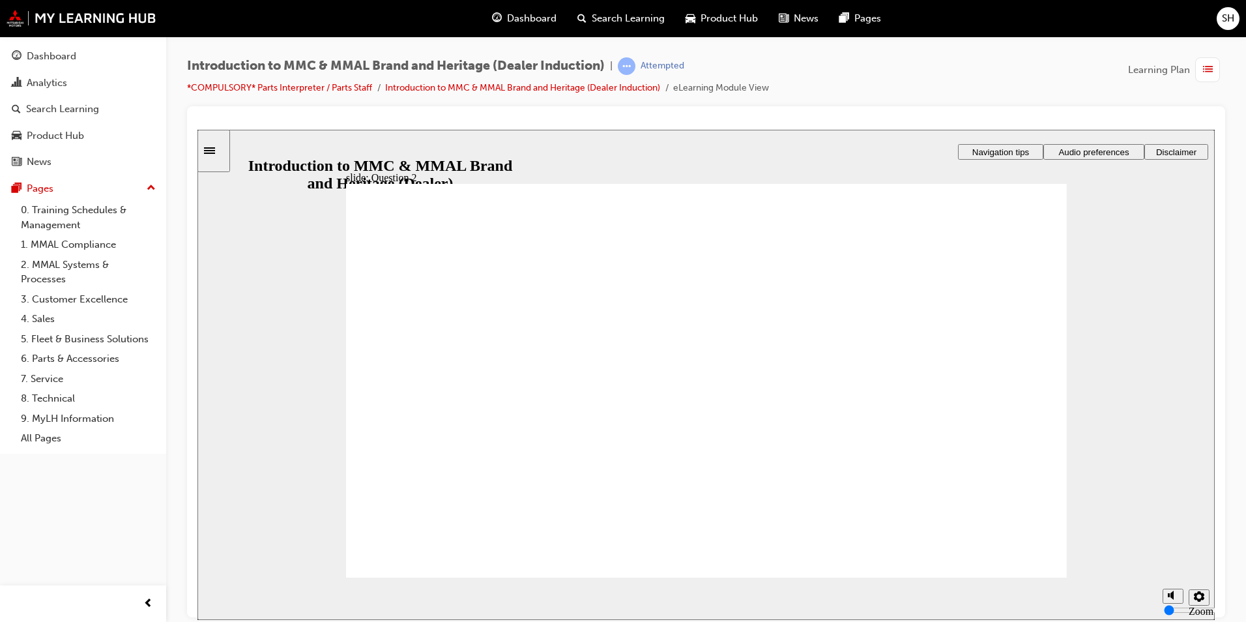
radio input "true"
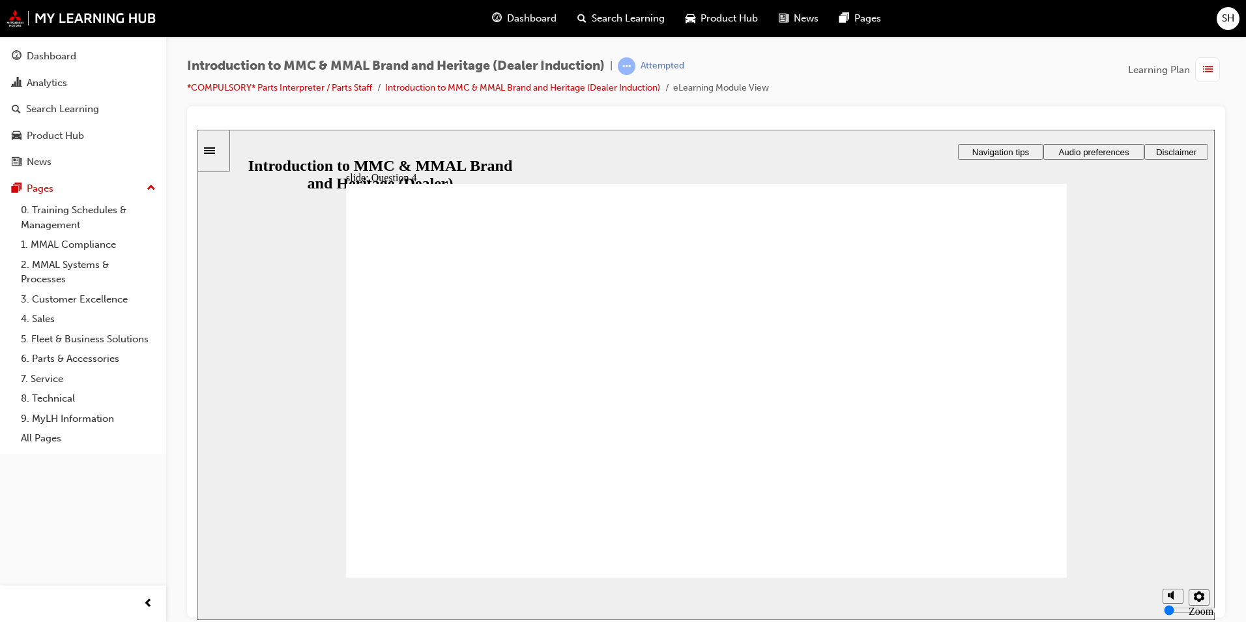
radio input "true"
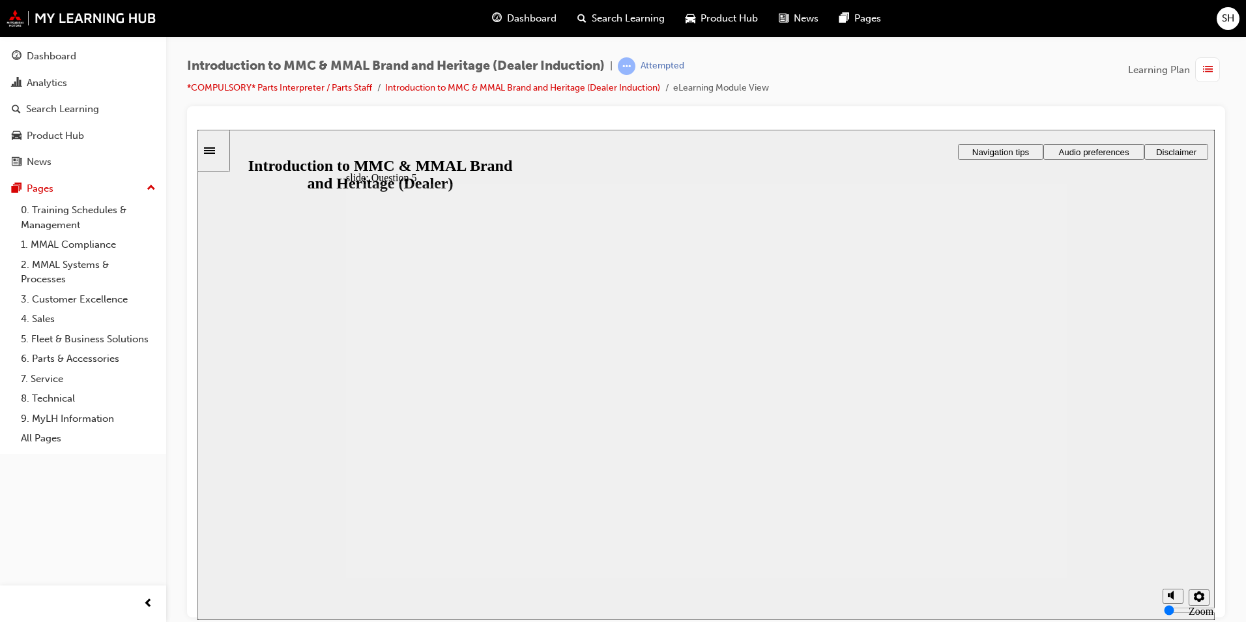
checkbox input "true"
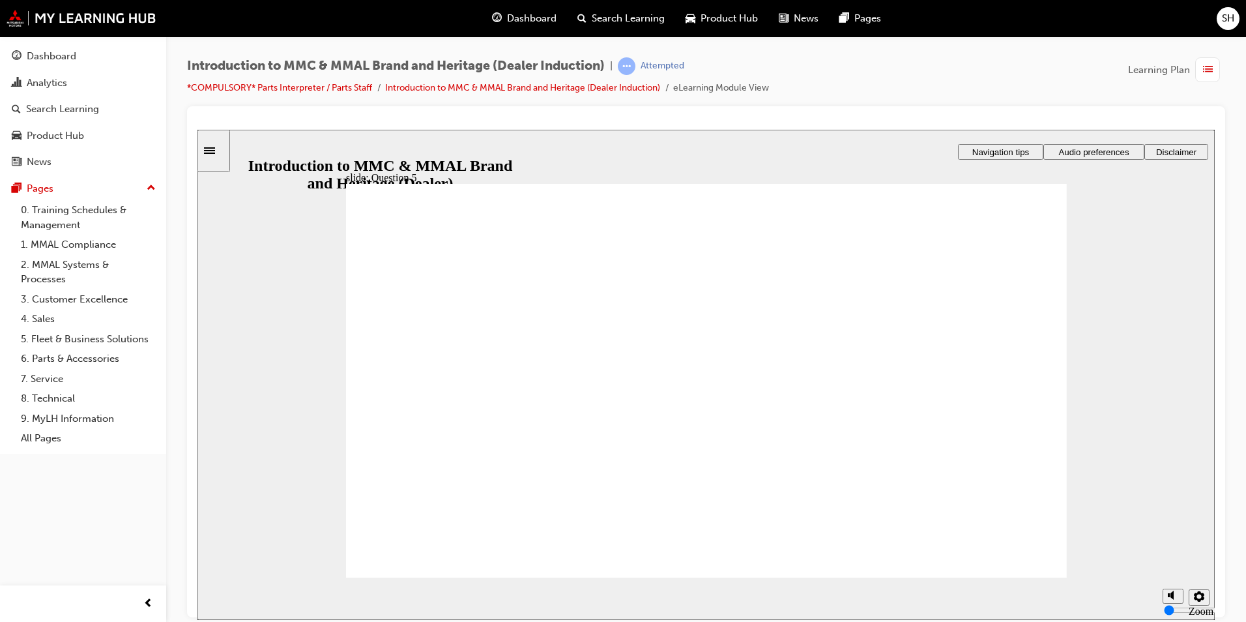
checkbox input "true"
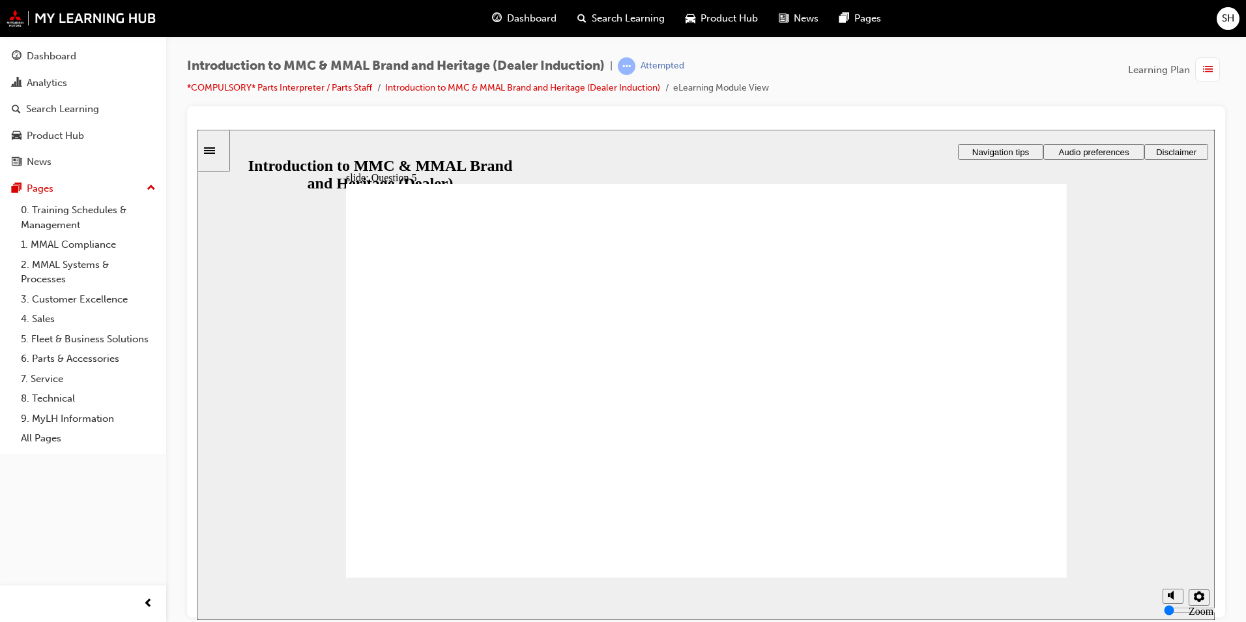
radio input "true"
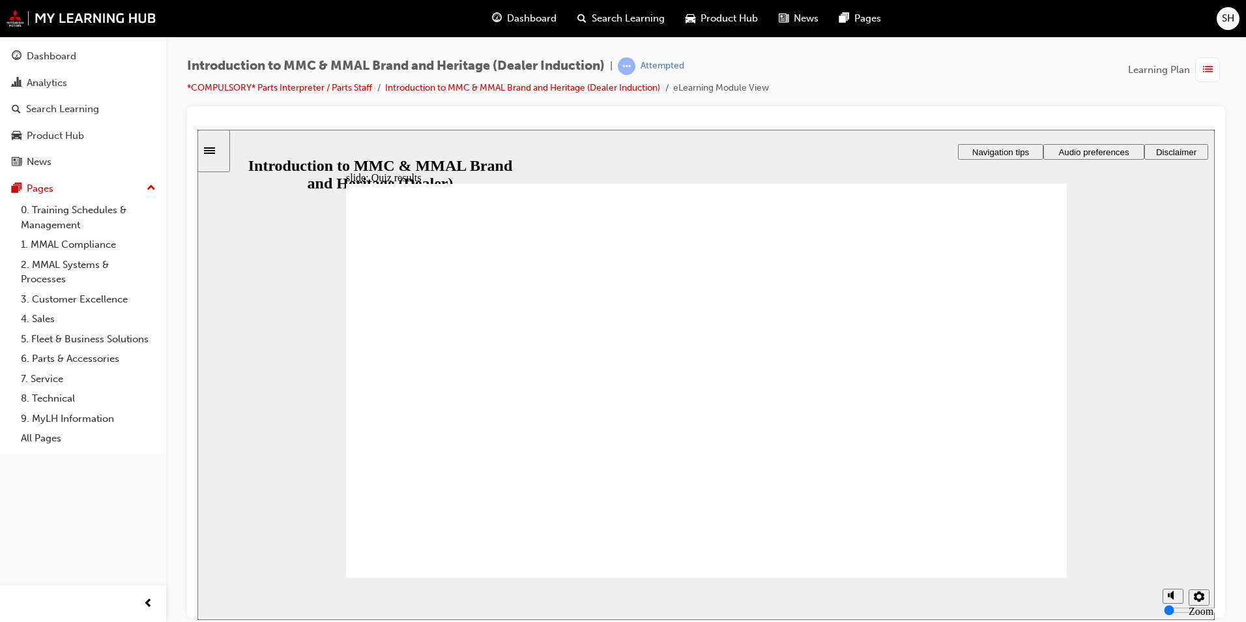
click at [217, 145] on div "Sidebar Toggle" at bounding box center [214, 150] width 22 height 10
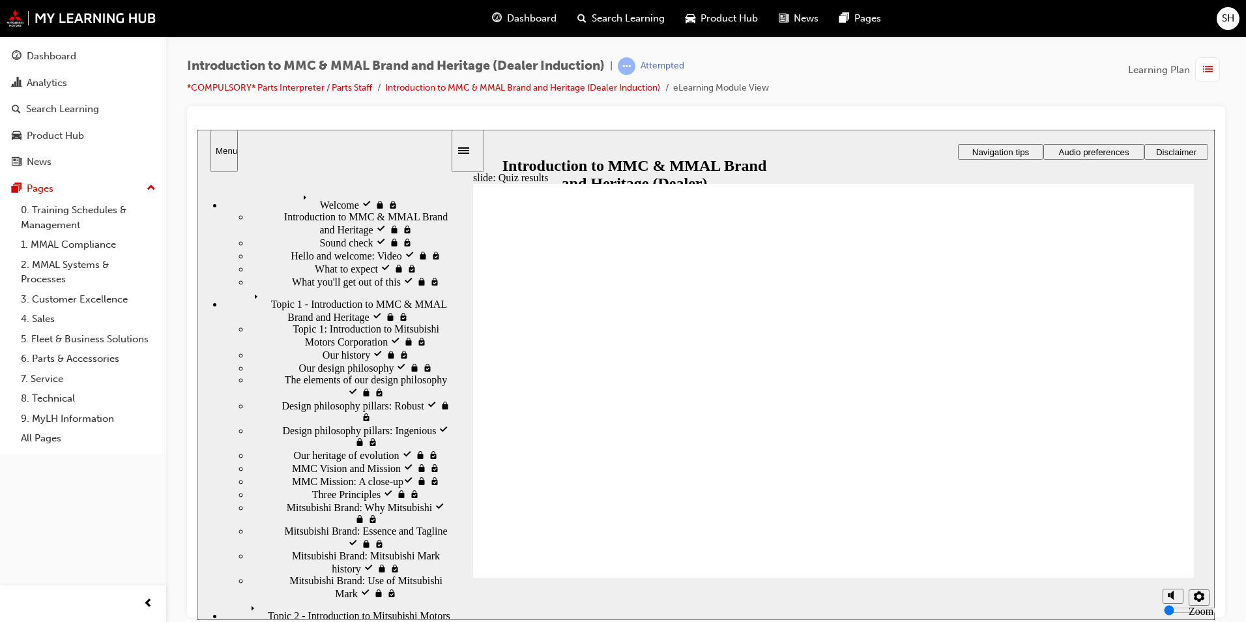
click at [328, 599] on span "Topic 2 - Introduction to Mitsubishi Motors Australia visited" at bounding box center [348, 610] width 205 height 23
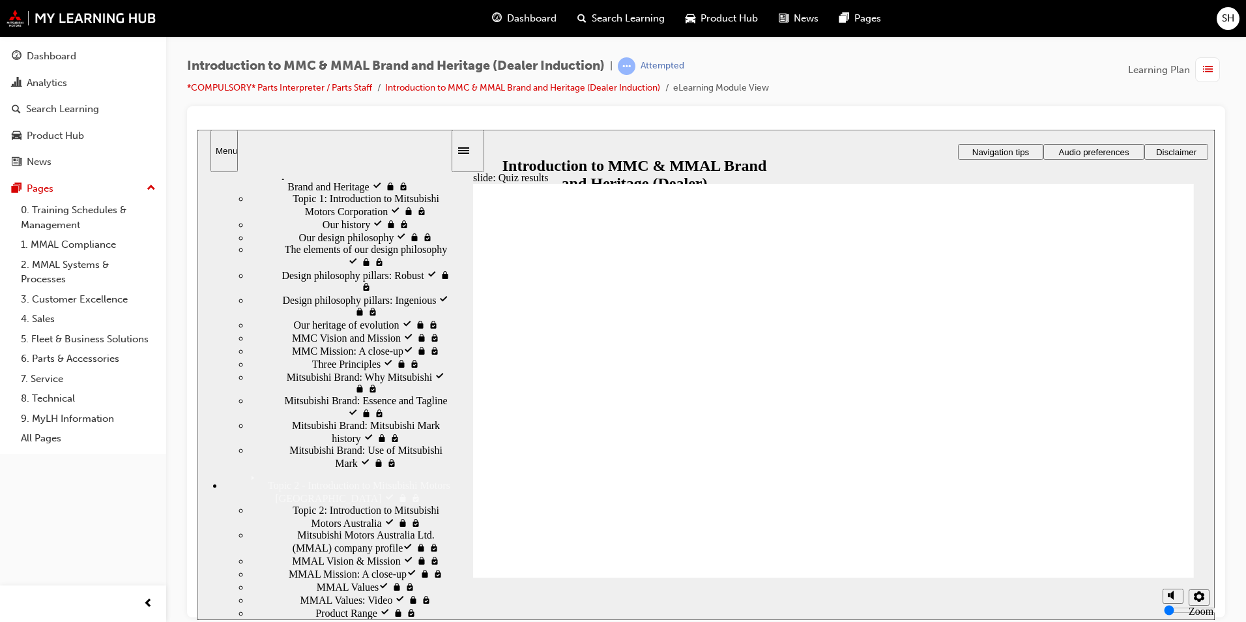
click at [345, 579] on div "MMAL Values​ visited MMAL Values​" at bounding box center [350, 585] width 201 height 13
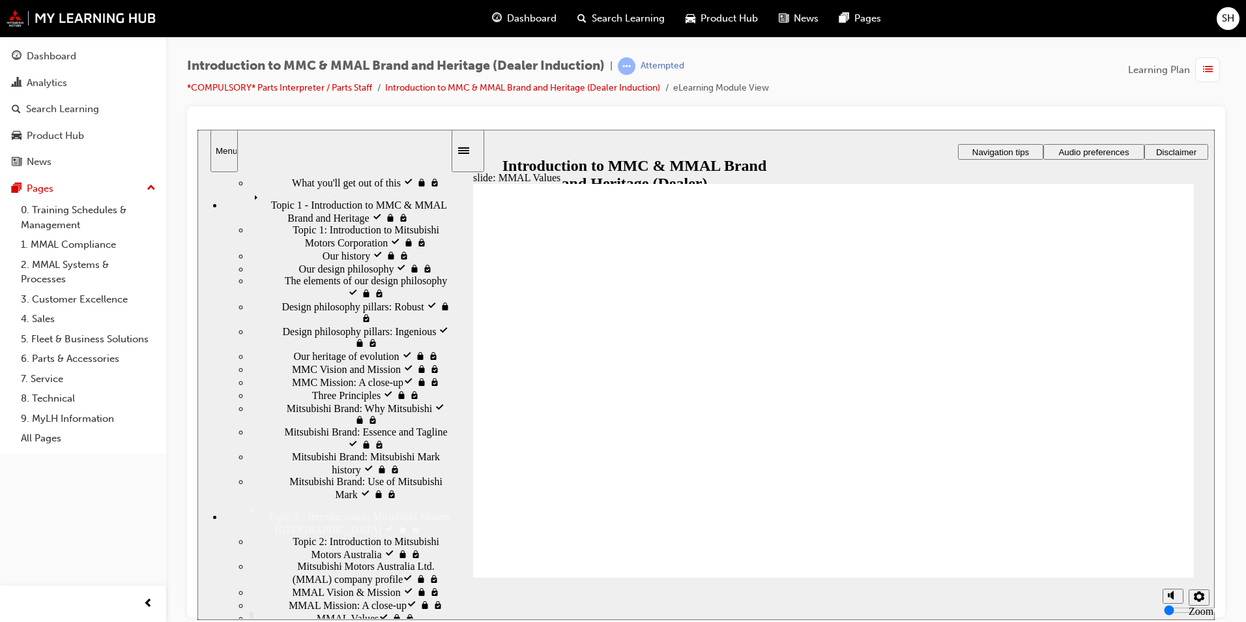
click at [253, 560] on div "Mitsubishi Motors Australia Ltd. (MMAL) company profile​ visited Mitsubishi Mot…" at bounding box center [350, 572] width 201 height 25
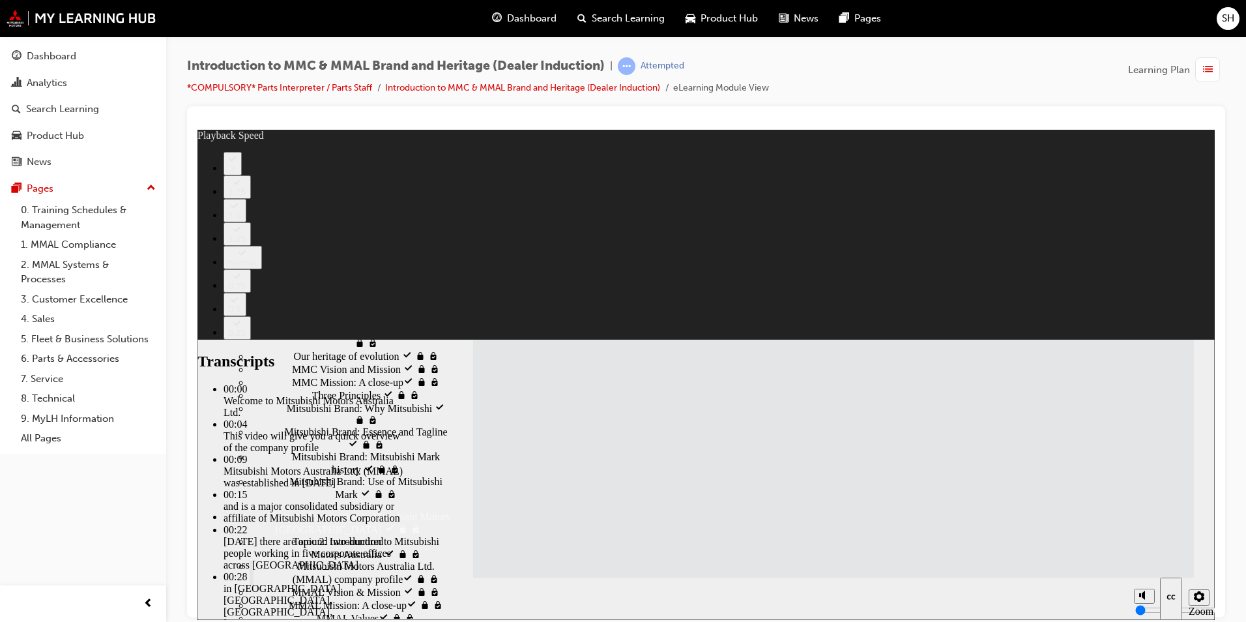
click at [289, 598] on span "MMAL Mission: A close-up​ visited" at bounding box center [363, 604] width 149 height 12
click at [292, 585] on span "MMAL Vision & Mission visited" at bounding box center [361, 591] width 139 height 12
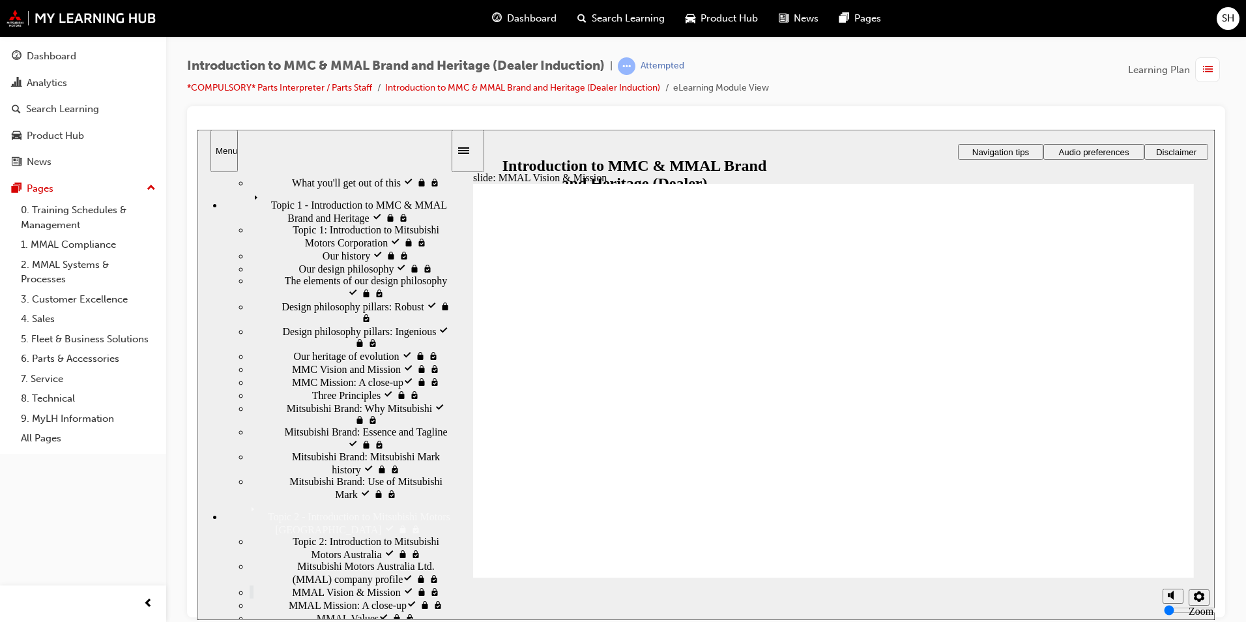
click at [332, 535] on span "Topic 2: Introduction to Mitsubishi Motors Australia visited" at bounding box center [372, 546] width 158 height 23
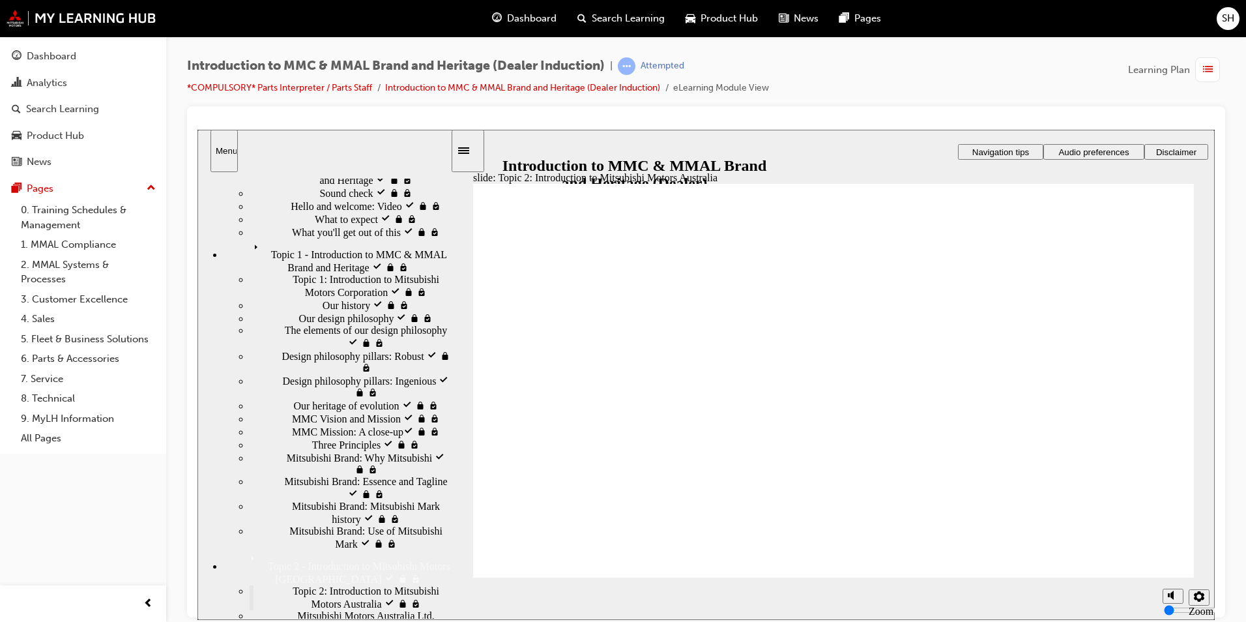
scroll to position [0, 0]
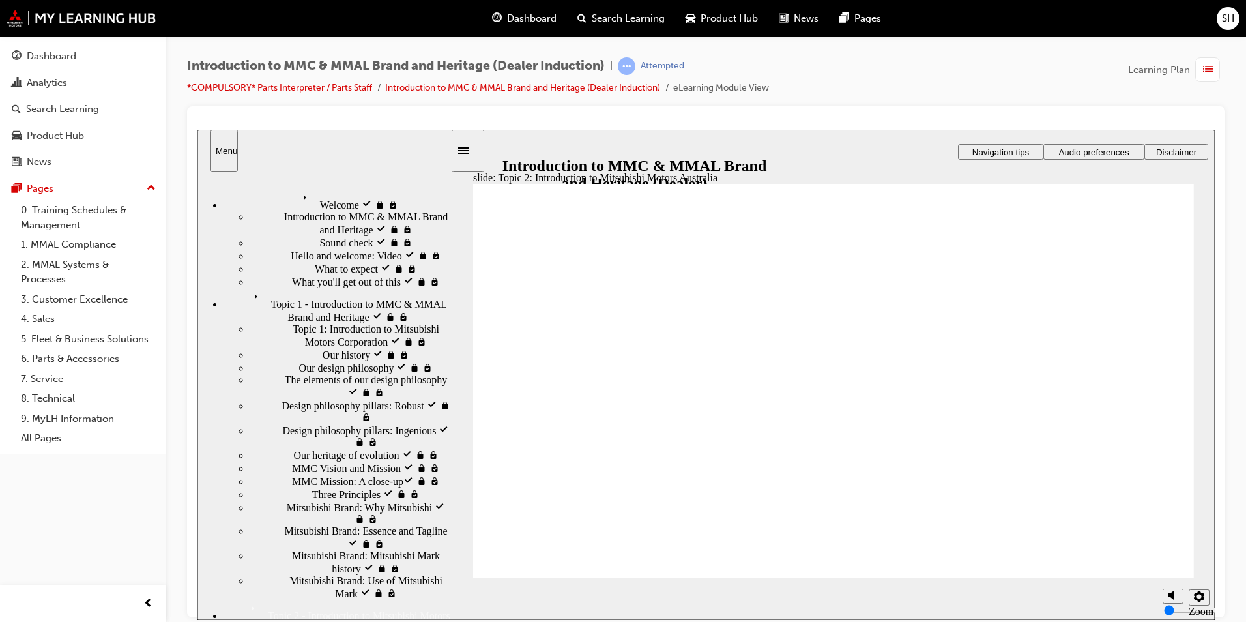
click at [267, 287] on span "Topic 1 - Introduction to MMC & MMAL Brand and Heritage visited" at bounding box center [349, 298] width 201 height 23
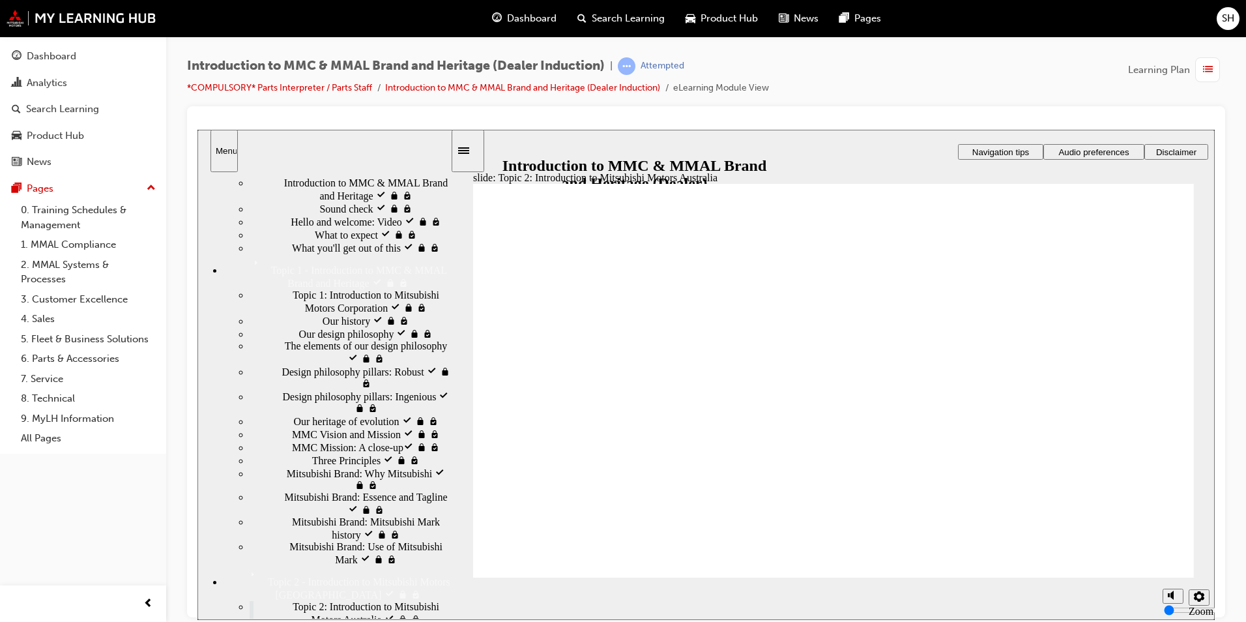
scroll to position [65, 0]
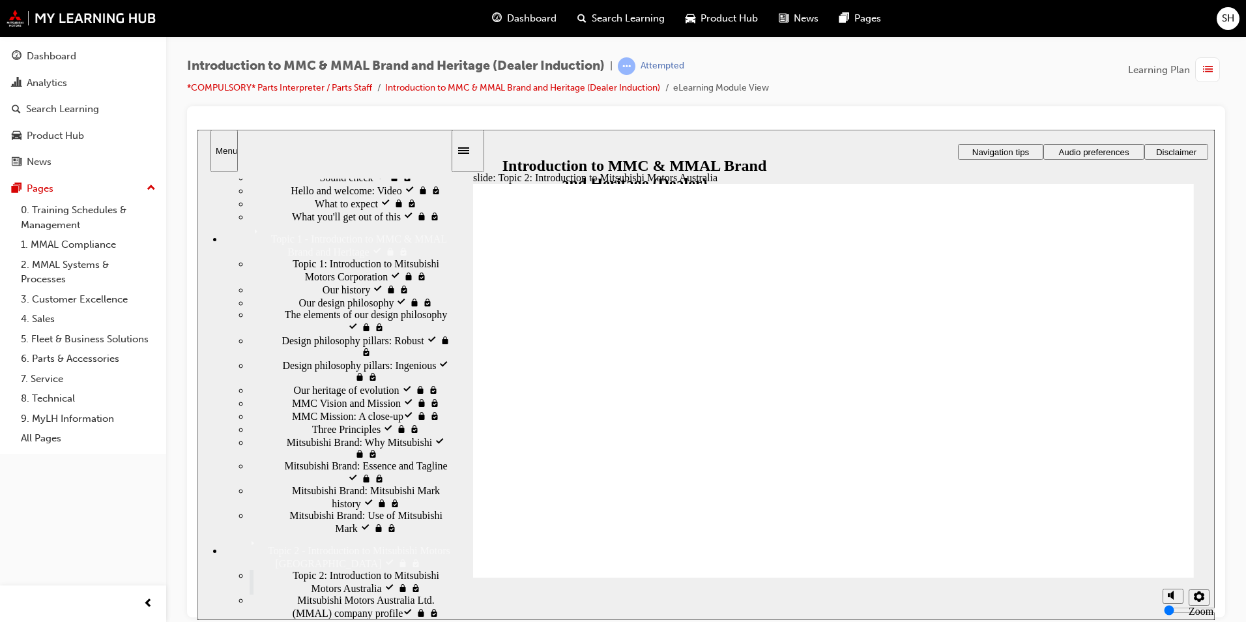
click at [310, 409] on div "MMC Vision and Mission visited MMC Vision and Mission" at bounding box center [350, 402] width 201 height 13
click at [339, 435] on div "Three Principles visited Three Principles" at bounding box center [350, 428] width 201 height 13
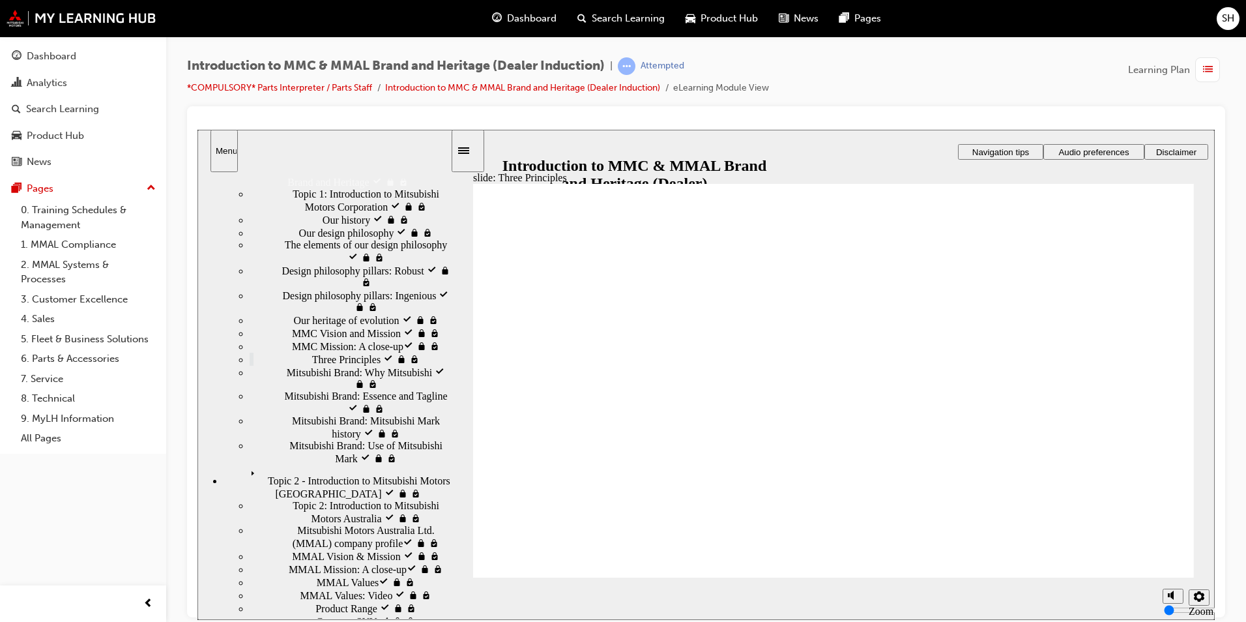
scroll to position [202, 0]
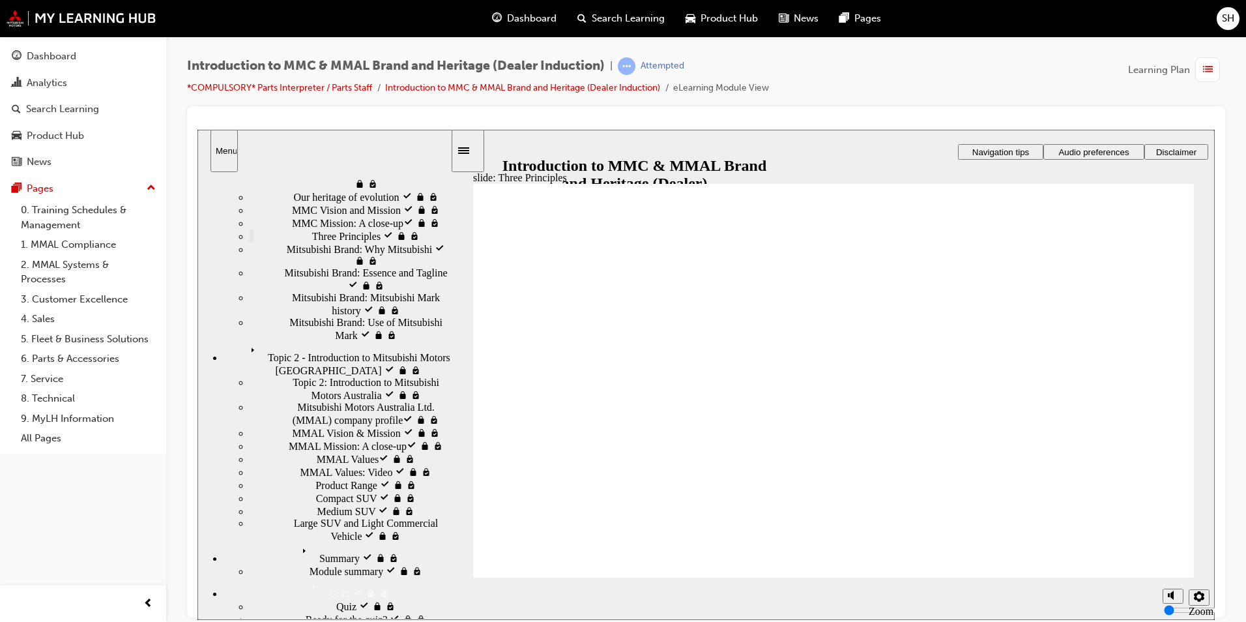
click at [291, 577] on div "Quiz Quiz" at bounding box center [337, 588] width 227 height 22
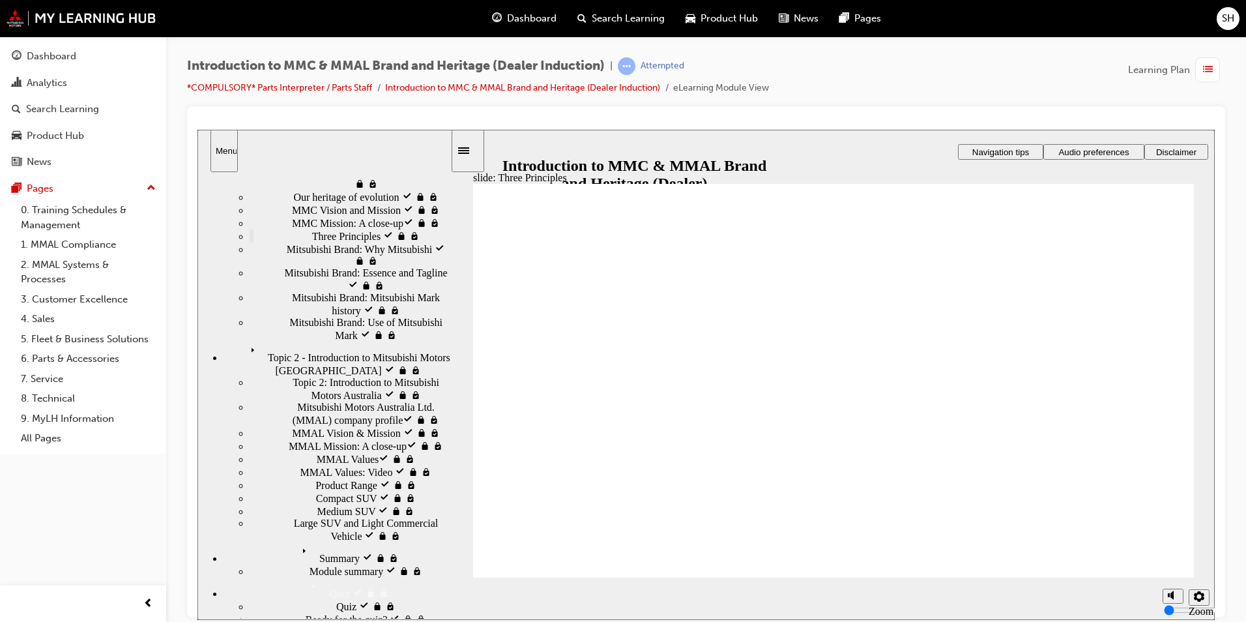
click at [336, 599] on span "Quiz visited" at bounding box center [361, 605] width 51 height 12
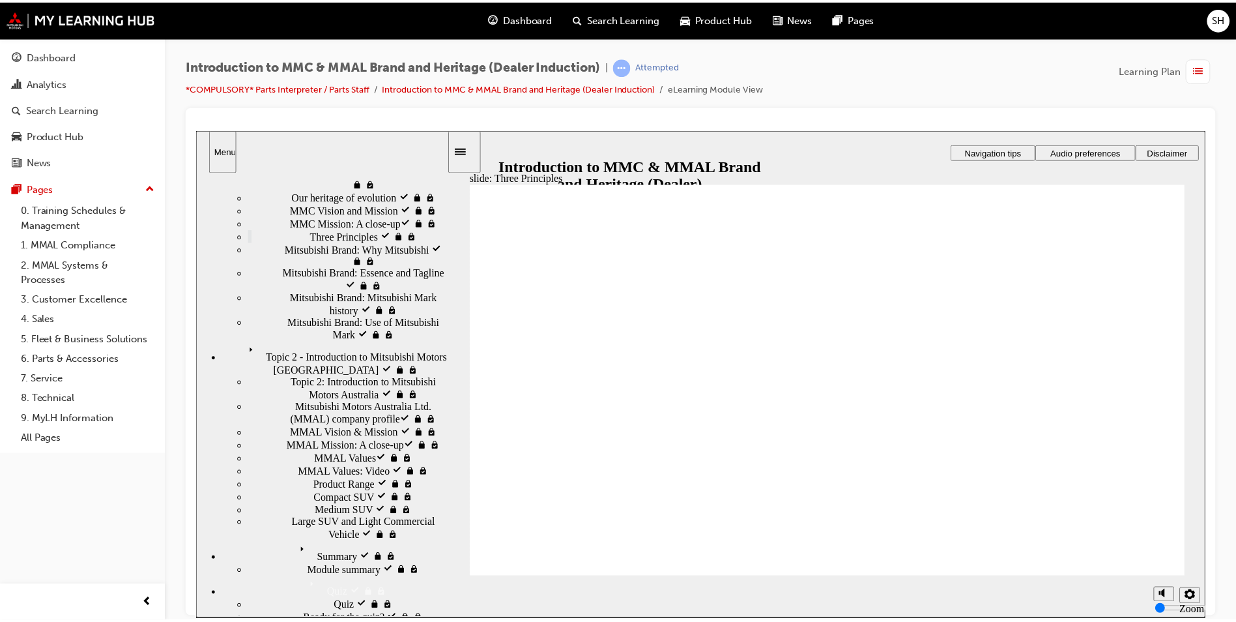
scroll to position [0, 0]
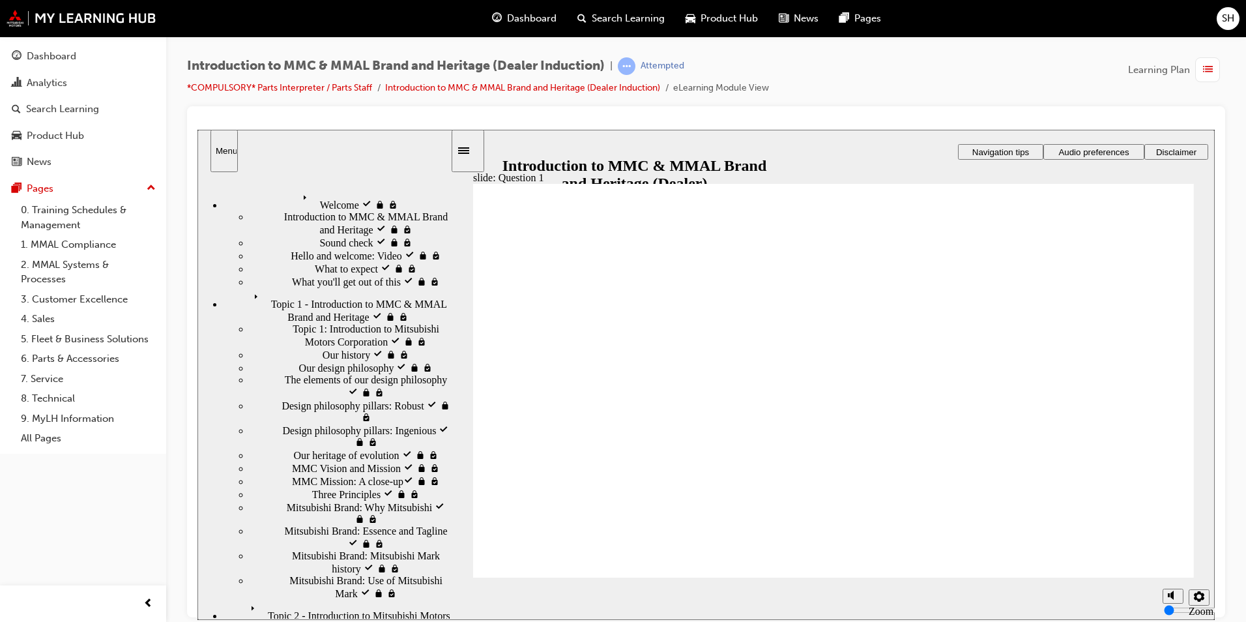
radio input "true"
click at [463, 155] on div "Sidebar Toggle" at bounding box center [468, 150] width 22 height 10
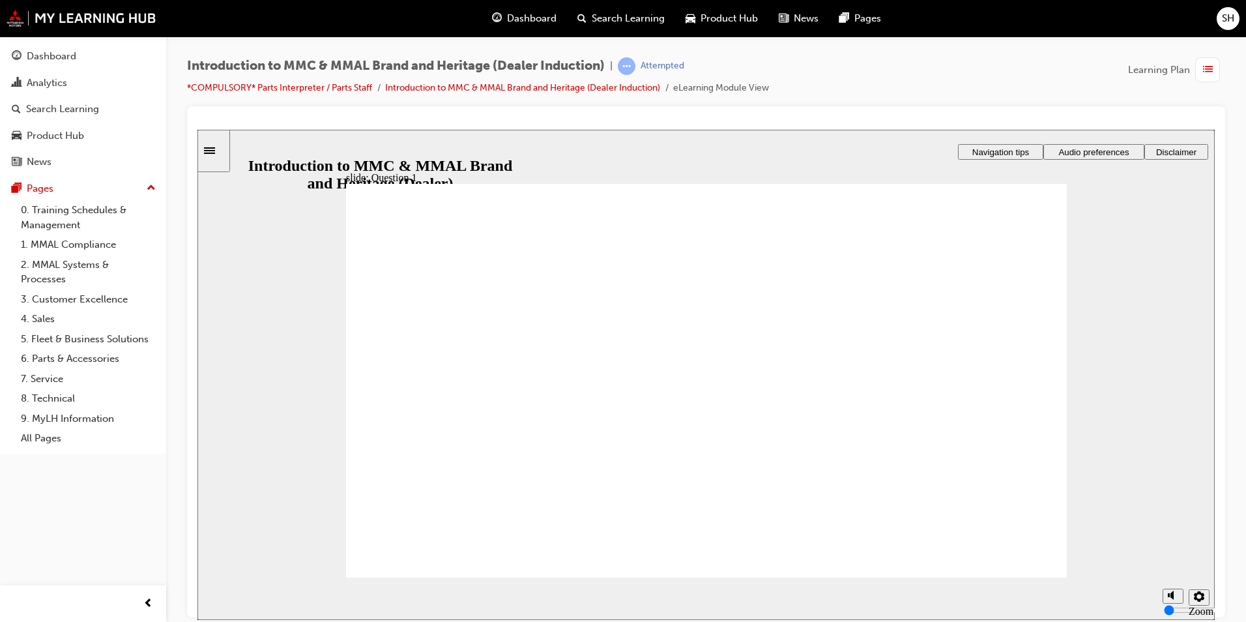
radio input "true"
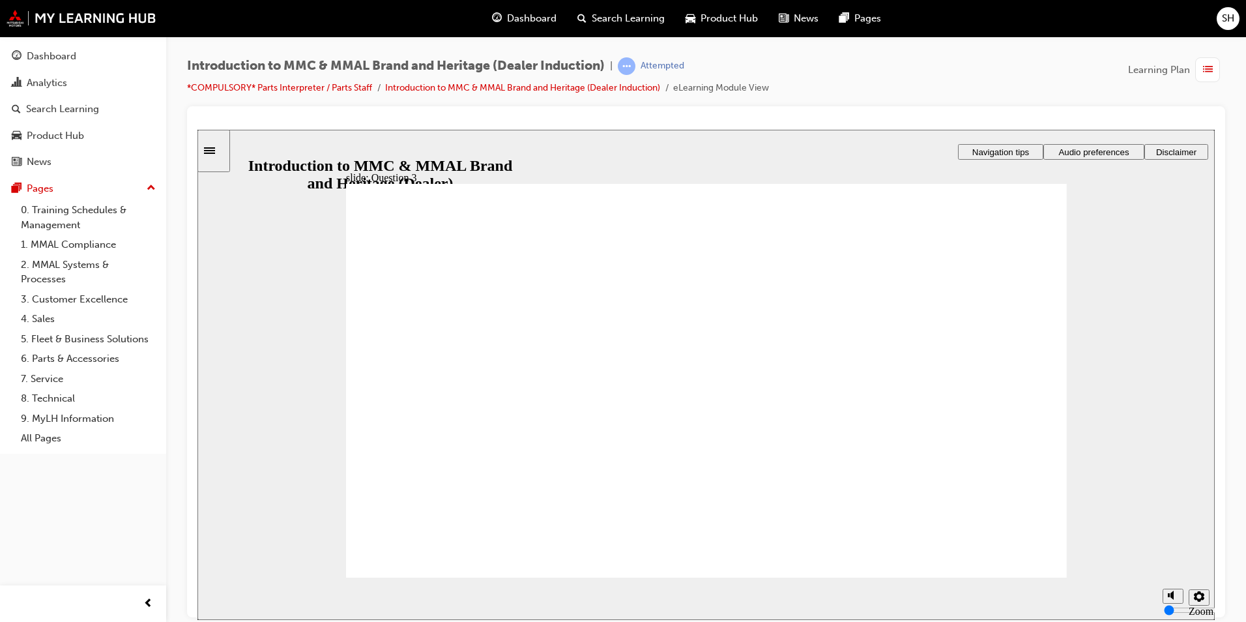
radio input "true"
drag, startPoint x: 1054, startPoint y: 552, endPoint x: 439, endPoint y: 401, distance: 633.5
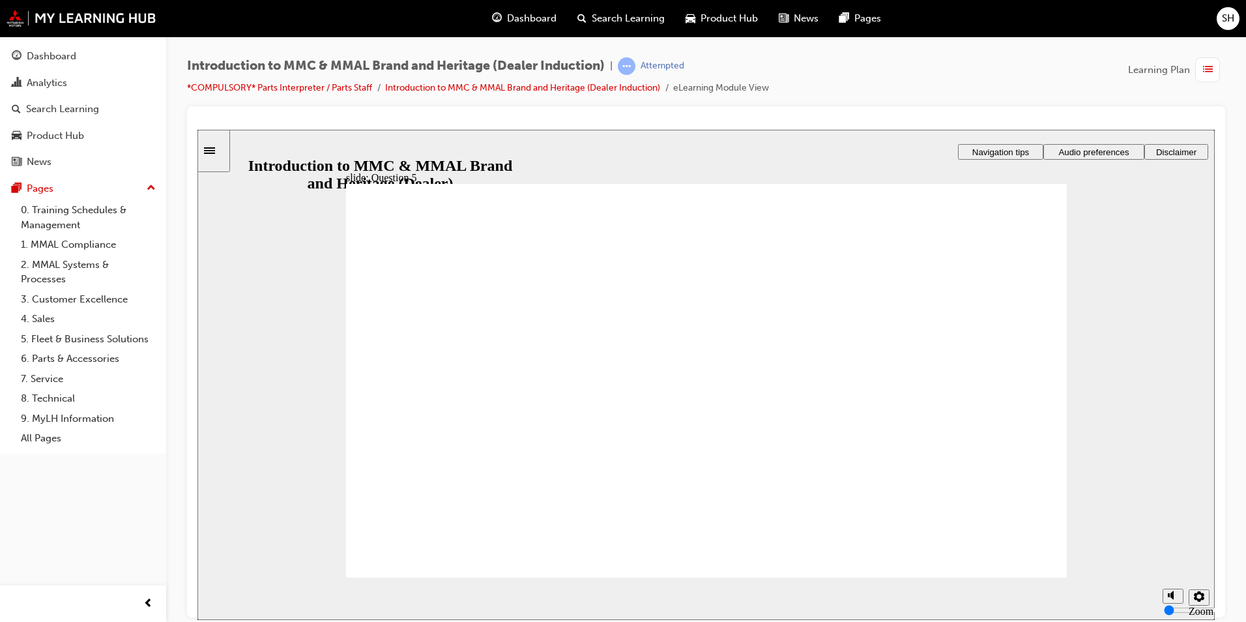
checkbox input "true"
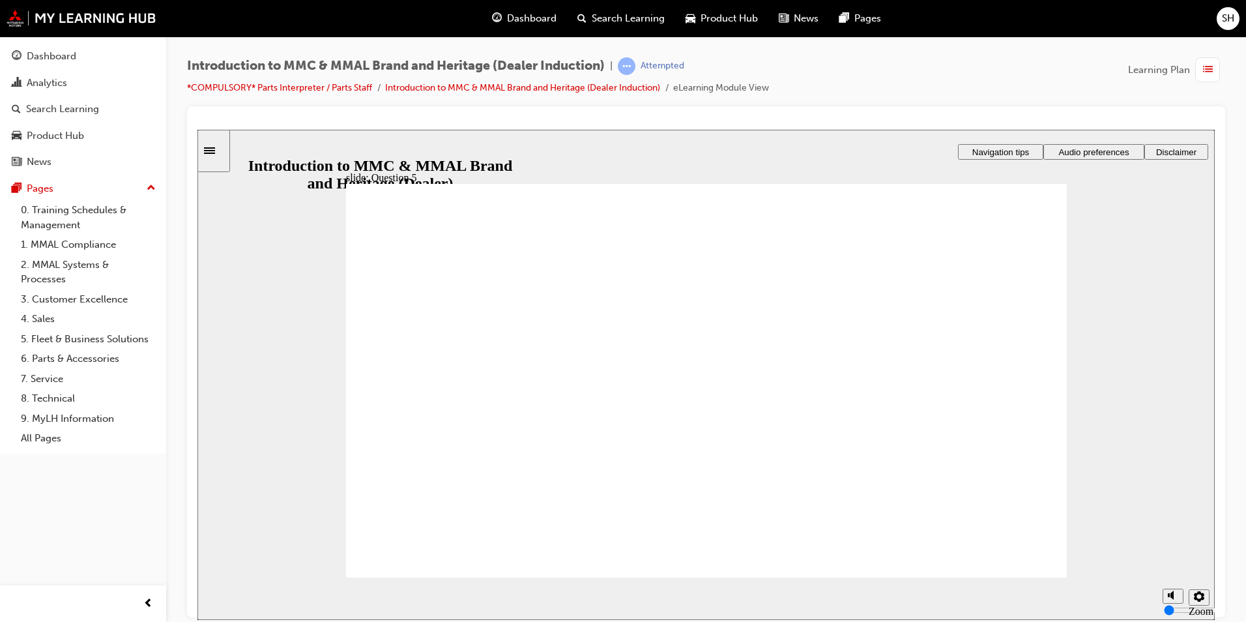
checkbox input "true"
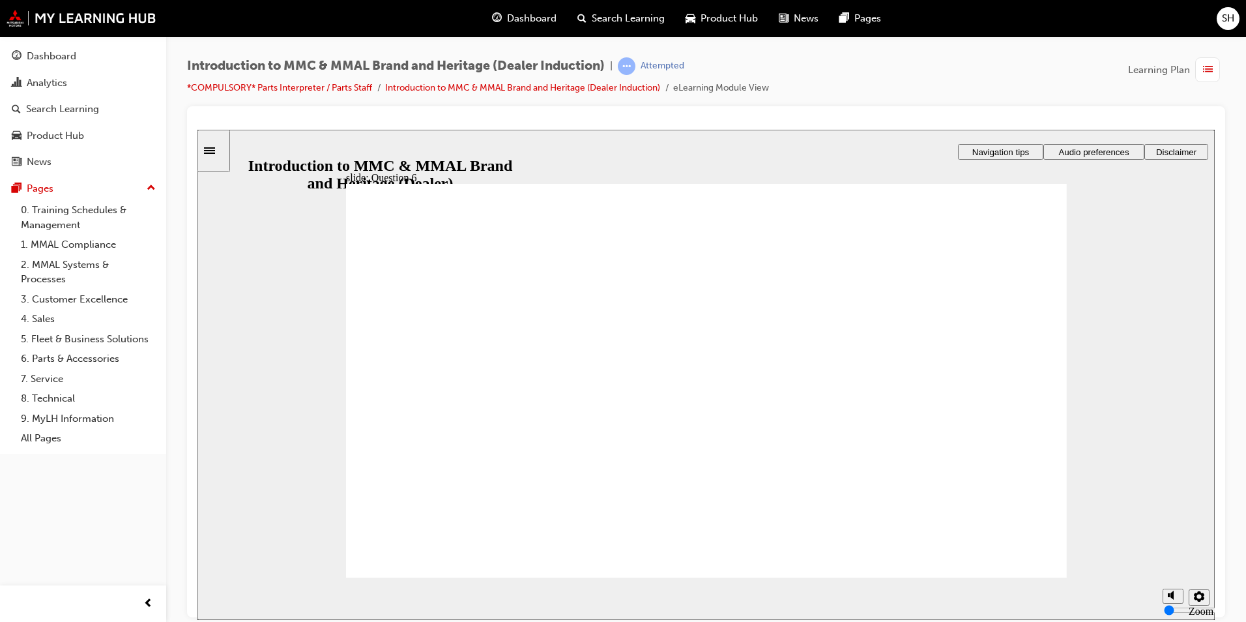
radio input "true"
click at [60, 65] on link "Dashboard" at bounding box center [83, 56] width 156 height 24
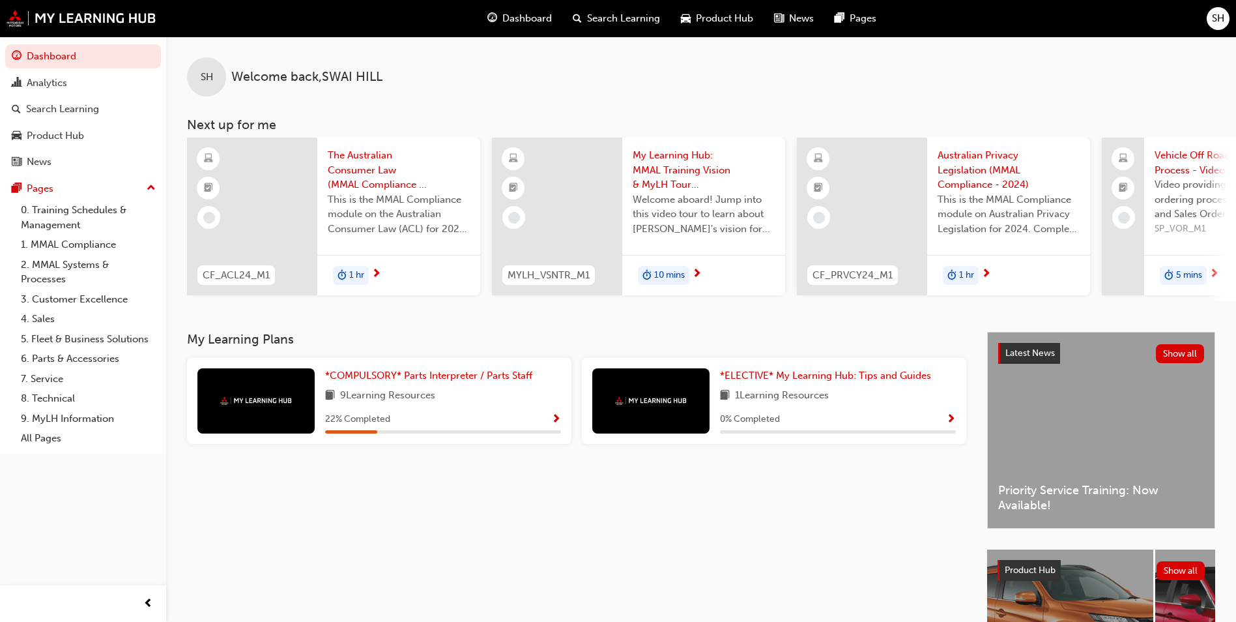
click at [558, 420] on span "Show Progress" at bounding box center [556, 420] width 10 height 12
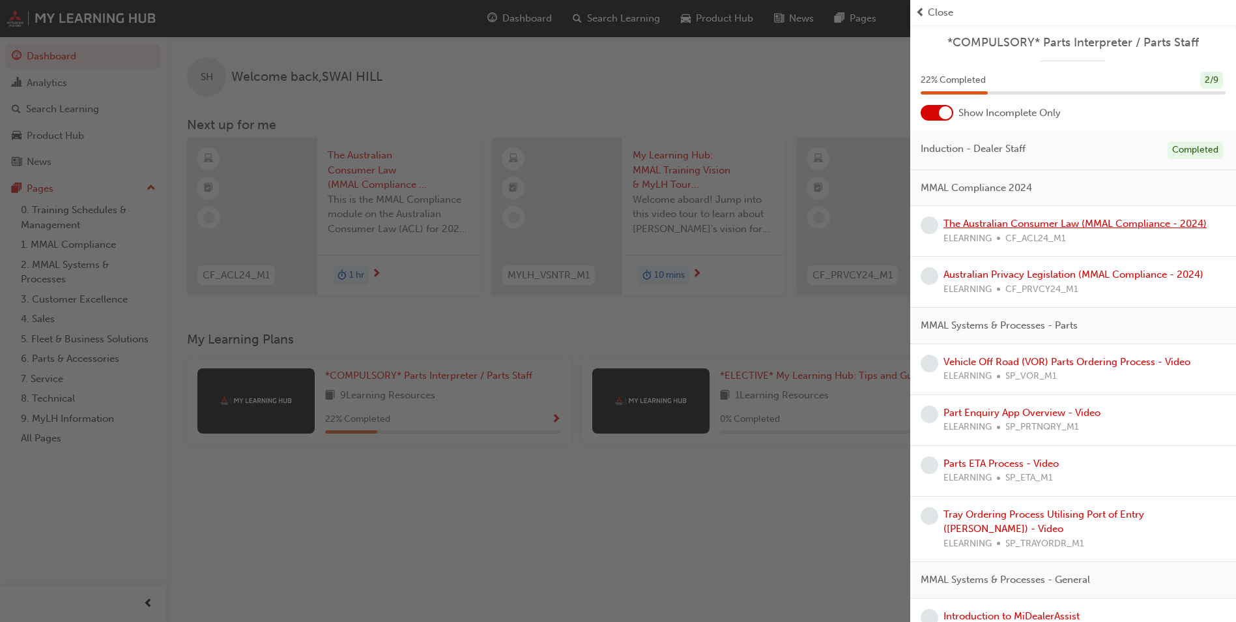
click at [1091, 224] on link "The Australian Consumer Law (MMAL Compliance - 2024)" at bounding box center [1075, 224] width 263 height 12
